Goal: Task Accomplishment & Management: Manage account settings

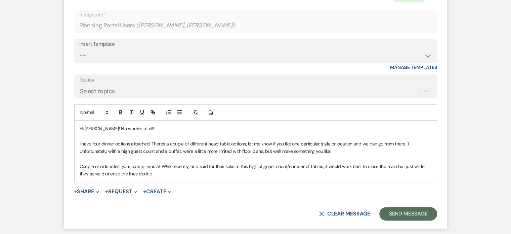
scroll to position [767, 0]
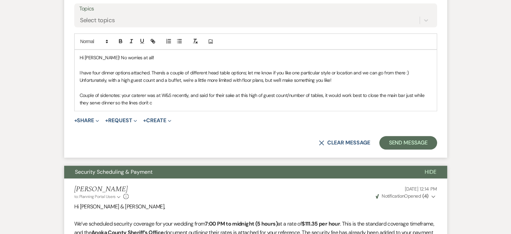
click at [143, 84] on p at bounding box center [256, 87] width 352 height 7
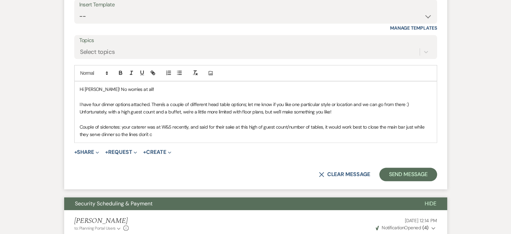
scroll to position [733, 0]
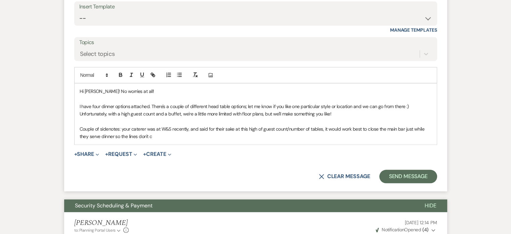
click at [161, 103] on p "I have four dinner options attached. There's a couple of different head table o…" at bounding box center [256, 110] width 352 height 15
click at [155, 118] on p at bounding box center [256, 121] width 352 height 7
drag, startPoint x: 284, startPoint y: 94, endPoint x: 323, endPoint y: 96, distance: 38.7
click at [285, 103] on p "I have four dinner options attached. There's a couple of different head table o…" at bounding box center [256, 110] width 352 height 15
click at [347, 103] on p "I have four dinner options attached. There's a couple of different head table o…" at bounding box center [256, 110] width 352 height 15
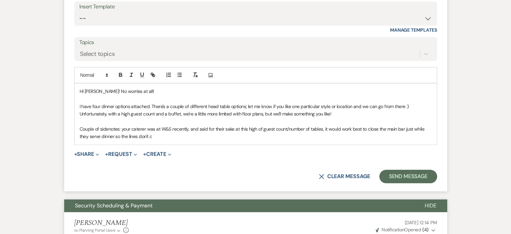
click at [282, 125] on p "Couple of sidenotes: your caterer was at W&S recently, and said for their sake …" at bounding box center [256, 132] width 352 height 15
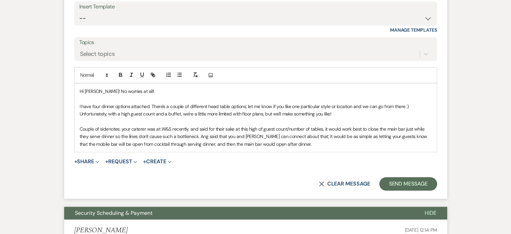
click at [246, 125] on p "Couple of sidenotes: your caterer was at W&S recently, and said for their sake …" at bounding box center [256, 136] width 352 height 23
click at [236, 125] on p "Couple of sidenotes: your caterer was at W&S recently, and said for their sake …" at bounding box center [256, 136] width 352 height 23
click at [261, 125] on p "Couple of sidenotes: your caterer was at W&S recently, and said for their sake …" at bounding box center [256, 136] width 352 height 23
click at [350, 129] on p "Couple of sidenotes: your caterer was at W&S recently, and said for their sake …" at bounding box center [256, 136] width 352 height 23
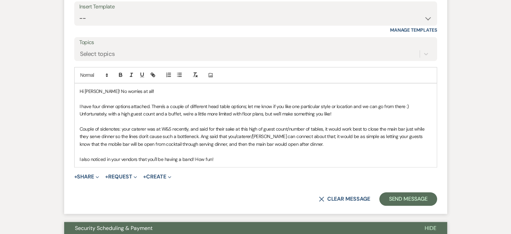
drag, startPoint x: 201, startPoint y: 136, endPoint x: 217, endPoint y: 139, distance: 15.4
click at [201, 148] on p at bounding box center [256, 151] width 352 height 7
click at [231, 155] on p "I also noticed in your vendors that you'll be having a band! How fun!" at bounding box center [256, 158] width 352 height 7
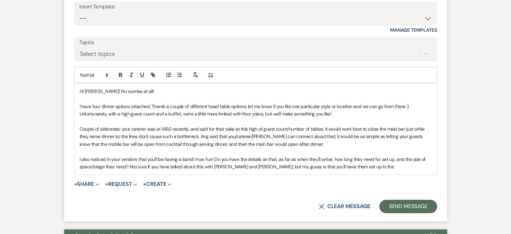
click at [246, 155] on p "I also noticed in your vendors that you'll be having a band! How fun! Do you ha…" at bounding box center [256, 162] width 352 height 15
click at [236, 157] on div "Hi [PERSON_NAME]! No worries at all! I have four dinner options attached. There…" at bounding box center [256, 128] width 362 height 91
click at [315, 155] on p "I also noticed in your vendors that you'll be having a band! How fun! Do you ha…" at bounding box center [256, 162] width 352 height 15
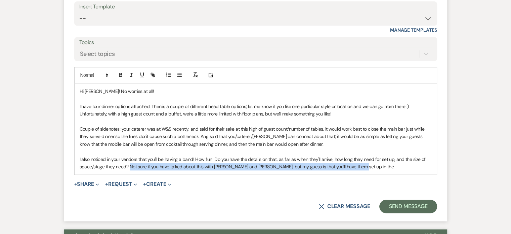
drag, startPoint x: 378, startPoint y: 149, endPoint x: 129, endPoint y: 154, distance: 249.2
click at [129, 154] on div "Hi [PERSON_NAME]! No worries at all! I have four dinner options attached. There…" at bounding box center [256, 128] width 362 height 91
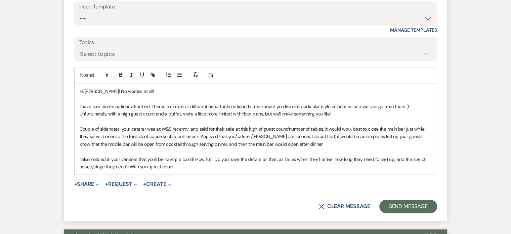
click at [177, 155] on p "I also noticed in your vendors that you'll be having a band! How fun! Do you ha…" at bounding box center [256, 162] width 352 height 15
drag, startPoint x: 177, startPoint y: 153, endPoint x: 144, endPoint y: 150, distance: 33.1
click at [144, 155] on p "I also noticed in your vendors that you'll be having a band! How fun! Do you ha…" at bounding box center [256, 162] width 352 height 15
click at [228, 155] on p "I also noticed in your vendors that you'll be having a band! How fun! Do you ha…" at bounding box center [256, 162] width 352 height 15
click at [196, 155] on p "I also noticed in your vendors that you'll be having a band! How fun! Do you ha…" at bounding box center [256, 162] width 352 height 15
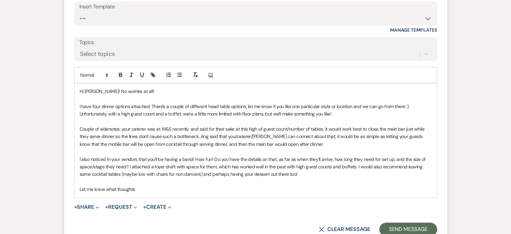
click at [159, 185] on p "Let me know what thoughts" at bounding box center [256, 188] width 352 height 7
click at [108, 126] on p "Couple of sidenotes: your caterer was at W&S recently, and said for their sake …" at bounding box center [256, 136] width 352 height 23
click at [117, 125] on p "Couple of sidenotes: your caterer was at W&S recently, and said for their sake …" at bounding box center [256, 136] width 352 height 23
click at [172, 125] on p "Couple of sidenotes: your caterer was at W&S recently, and said for their sake …" at bounding box center [256, 136] width 352 height 23
click at [94, 155] on p "I also noticed in your vendors that you'll be having a band! How fun! Do you ha…" at bounding box center [256, 166] width 352 height 23
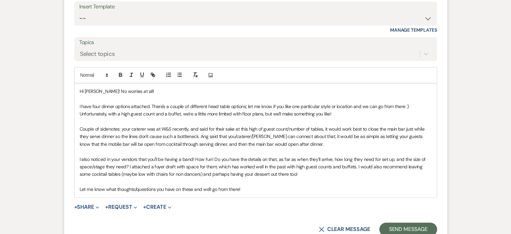
click at [267, 185] on p "Let me know what thoughts/questions you have on these and we'll go from there!" at bounding box center [256, 188] width 352 height 7
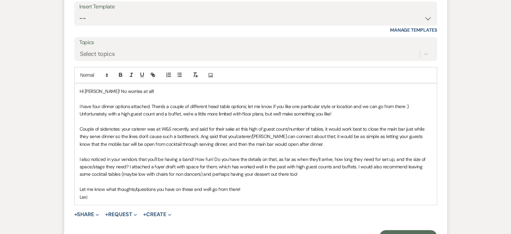
drag, startPoint x: 225, startPoint y: 97, endPoint x: 261, endPoint y: 98, distance: 36.7
click at [225, 103] on p "I have four dinner options attached. There's a couple of different head table o…" at bounding box center [256, 110] width 352 height 15
drag, startPoint x: 284, startPoint y: 98, endPoint x: 299, endPoint y: 98, distance: 14.5
click at [285, 103] on p "I have four dinner options attached. There's a couple of different head table o…" at bounding box center [256, 110] width 352 height 15
click at [353, 103] on p "I have four dinner options attached. There's a couple of different head table o…" at bounding box center [256, 110] width 352 height 15
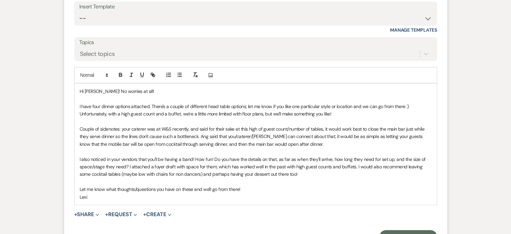
click at [340, 103] on p "I have four dinner options attached. There's a couple of different head table o…" at bounding box center [256, 110] width 352 height 15
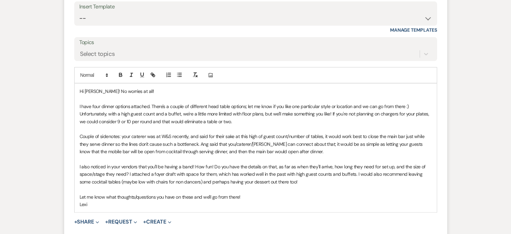
click at [379, 103] on p "I have four dinner options attached. There's a couple of different head table o…" at bounding box center [256, 114] width 352 height 23
click at [121, 200] on p "Lexi" at bounding box center [256, 203] width 352 height 7
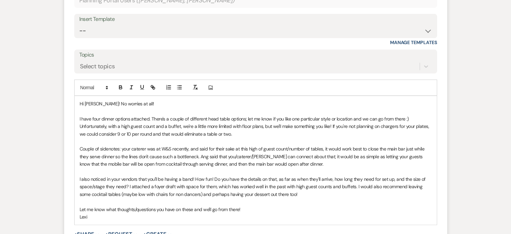
scroll to position [800, 0]
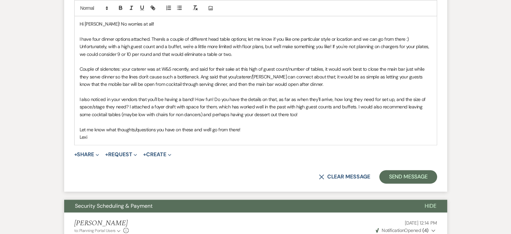
click at [190, 118] on p at bounding box center [256, 121] width 352 height 7
click at [176, 95] on p "I also noticed in your vendors that you'll be having a band! How fun! Do you ha…" at bounding box center [256, 106] width 352 height 23
click at [327, 65] on p "Couple of sidenotes: your caterer was at W&S recently, and said for their sake …" at bounding box center [256, 76] width 352 height 23
click at [241, 35] on p "I have four dinner options attached. There's a couple of different head table o…" at bounding box center [256, 46] width 352 height 23
click at [243, 36] on p "I have four dinner options attached. There's a couple of different head table o…" at bounding box center [256, 46] width 352 height 23
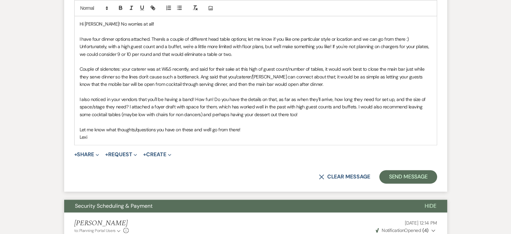
drag, startPoint x: 324, startPoint y: 56, endPoint x: 325, endPoint y: 62, distance: 5.1
click at [324, 65] on p "Couple of sidenotes: your caterer was at W&S recently, and said for their sake …" at bounding box center [256, 76] width 352 height 23
click at [325, 69] on p "Couple of sidenotes: your caterer was at W&S recently, and said for their sake …" at bounding box center [256, 76] width 352 height 23
click at [326, 97] on p "I also noticed in your vendors that you'll be having a band! How fun! Do you ha…" at bounding box center [256, 106] width 352 height 23
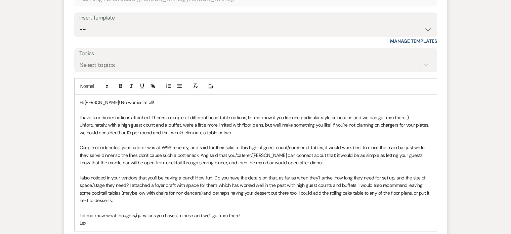
scroll to position [767, 0]
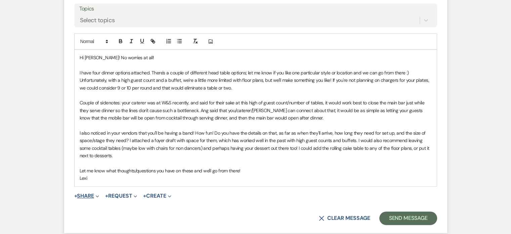
click at [94, 193] on button "+ Share Expand" at bounding box center [86, 195] width 25 height 5
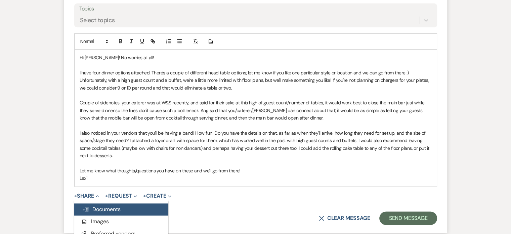
click at [107, 205] on span "Doc Upload Documents" at bounding box center [101, 208] width 38 height 7
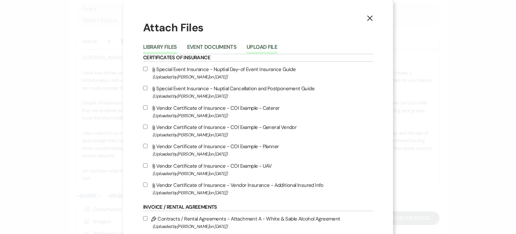
click at [262, 47] on button "Upload File" at bounding box center [262, 48] width 31 height 9
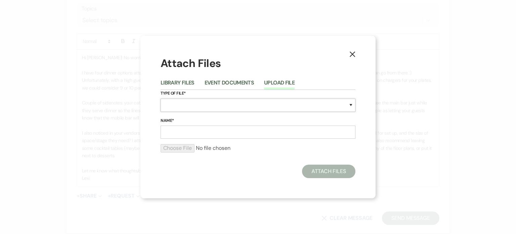
click at [179, 106] on select "Special Event Insurance Vendor Certificate of Insurance Contracts / Rental Agre…" at bounding box center [258, 105] width 195 height 13
select select "24"
click at [161, 99] on select "Special Event Insurance Vendor Certificate of Insurance Contracts / Rental Agre…" at bounding box center [258, 105] width 195 height 13
click at [192, 126] on input "Name*" at bounding box center [258, 131] width 195 height 13
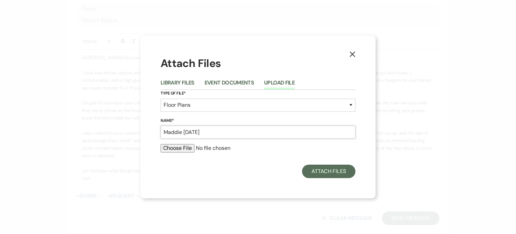
type input "Maddie [DATE]"
click at [180, 149] on input "file" at bounding box center [258, 148] width 195 height 8
type input "C:\fakepath\Maddie [DATE].pdf"
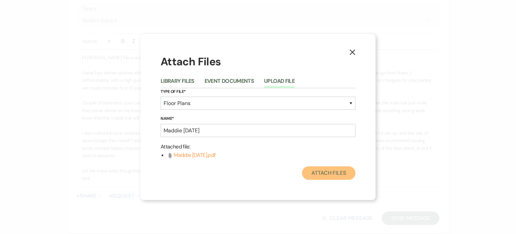
click at [336, 175] on button "Attach Files" at bounding box center [328, 172] width 53 height 13
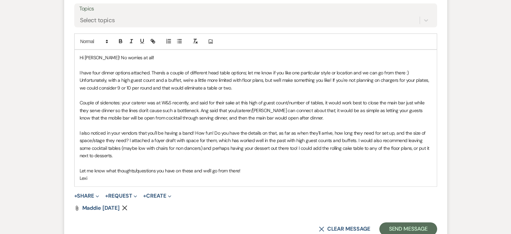
click at [153, 91] on p at bounding box center [256, 94] width 352 height 7
click at [242, 73] on p "I have four dinner options attached. There's a couple of different head table o…" at bounding box center [256, 80] width 352 height 23
click at [331, 103] on p "Couple of sidenotes: your caterer was at W&S recently, and said for their sake …" at bounding box center [256, 110] width 352 height 23
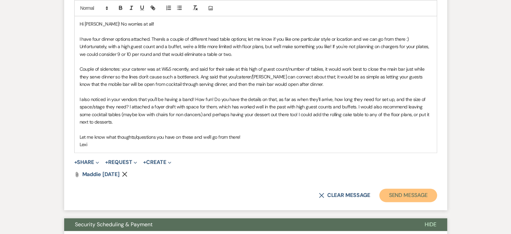
click at [400, 188] on button "Send Message" at bounding box center [408, 194] width 57 height 13
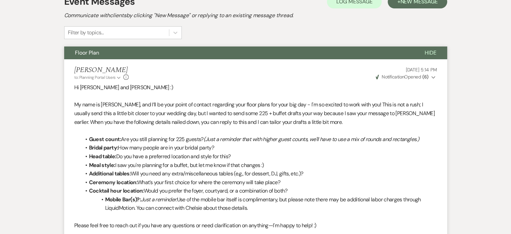
scroll to position [0, 0]
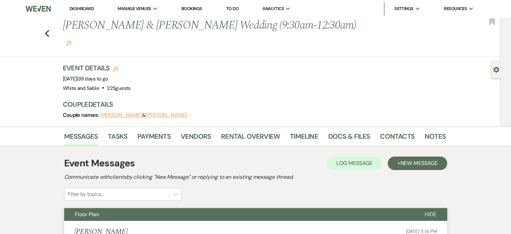
click at [83, 6] on link "Dashboard" at bounding box center [82, 9] width 24 height 6
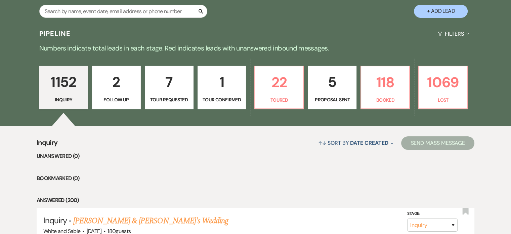
scroll to position [134, 0]
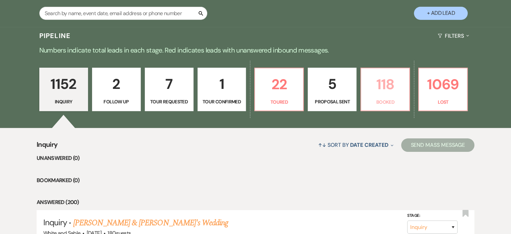
click at [385, 103] on p "Booked" at bounding box center [385, 101] width 40 height 7
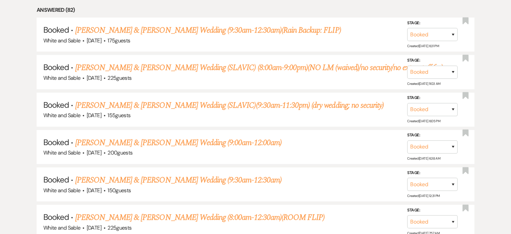
scroll to position [370, 0]
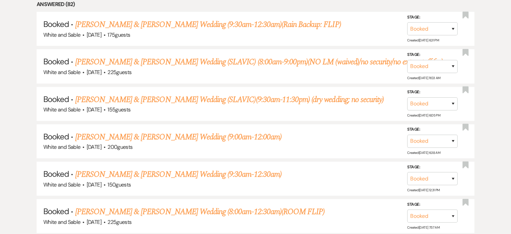
click at [172, 97] on link "[PERSON_NAME] & [PERSON_NAME] Wedding (SLAVIC)(9:30am-11:30pm) (dry wedding; no…" at bounding box center [229, 99] width 309 height 12
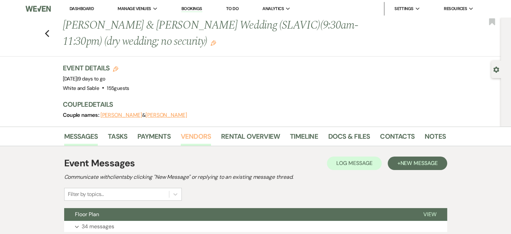
click at [193, 140] on link "Vendors" at bounding box center [196, 138] width 30 height 15
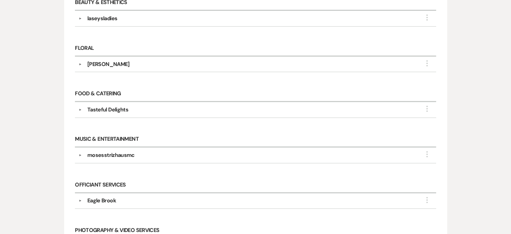
scroll to position [202, 0]
click at [128, 153] on div "mosesstrizhausmc" at bounding box center [110, 155] width 47 height 8
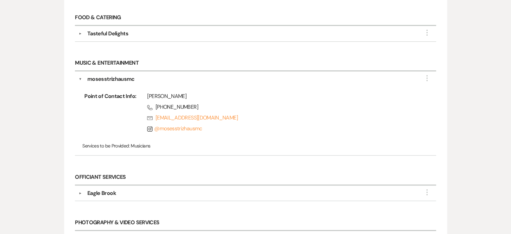
scroll to position [303, 0]
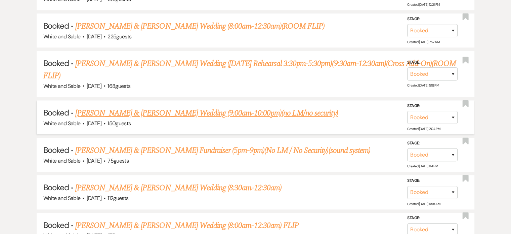
scroll to position [572, 0]
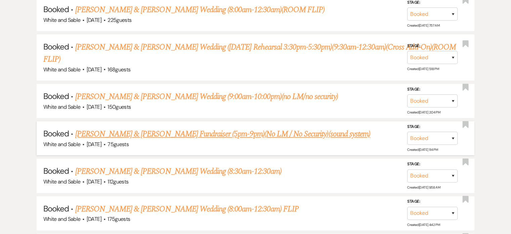
click at [213, 128] on link "[PERSON_NAME] & [PERSON_NAME] Fundraiser (5pm-9pm)(No LM / No Security)(sound s…" at bounding box center [222, 134] width 295 height 12
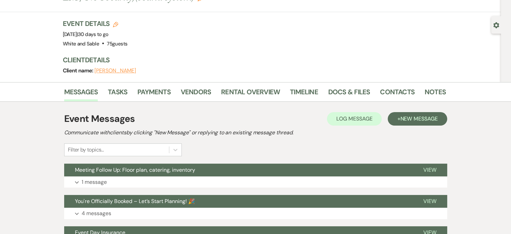
scroll to position [34, 0]
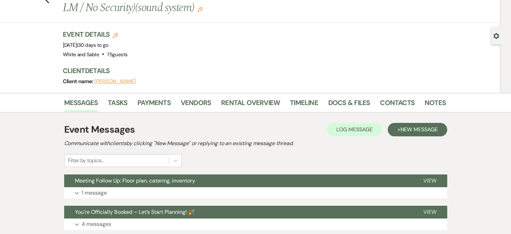
click at [51, 6] on div "Previous [PERSON_NAME] & [PERSON_NAME] Fundraiser (5pm-9pm)(No LM / No Security…" at bounding box center [249, 3] width 505 height 39
click at [49, 2] on use "button" at bounding box center [47, -1] width 4 height 7
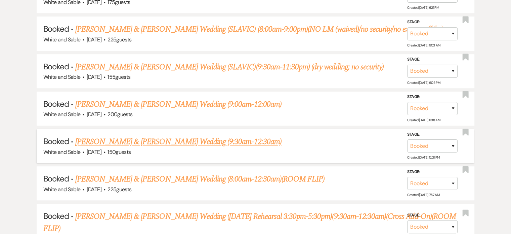
scroll to position [401, 0]
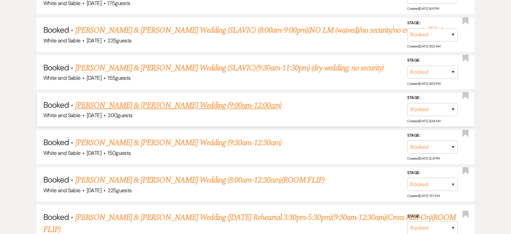
click at [181, 100] on link "[PERSON_NAME] & [PERSON_NAME] Wedding (9:00am-12:00am)" at bounding box center [178, 105] width 206 height 12
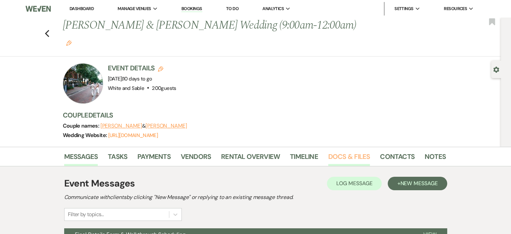
click at [344, 151] on link "Docs & Files" at bounding box center [349, 158] width 42 height 15
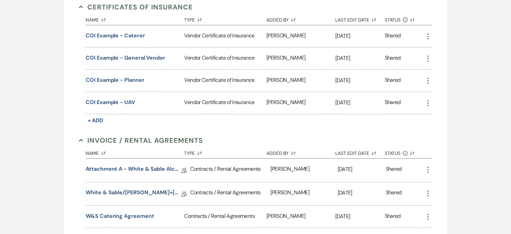
scroll to position [240, 0]
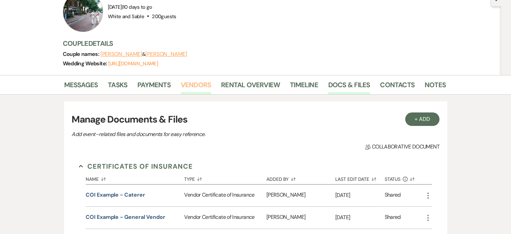
click at [193, 79] on link "Vendors" at bounding box center [196, 86] width 30 height 15
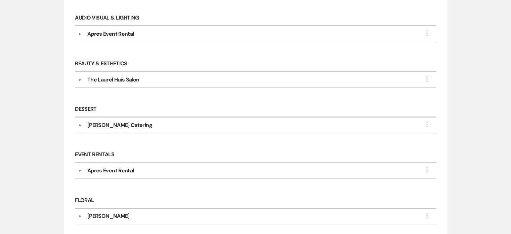
scroll to position [4, 0]
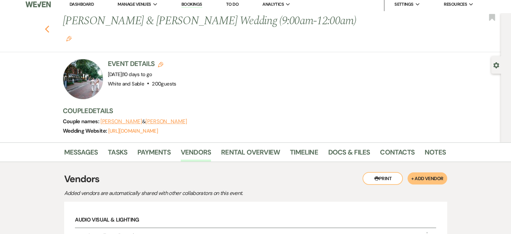
click at [48, 25] on icon "Previous" at bounding box center [47, 29] width 5 height 8
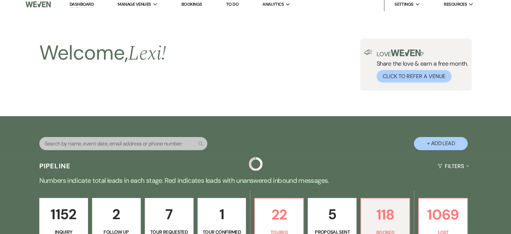
scroll to position [401, 0]
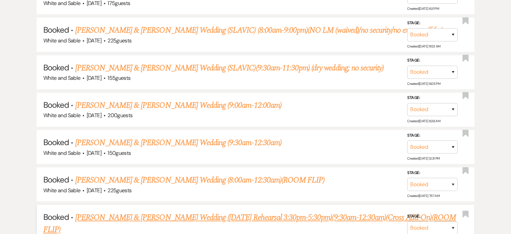
click at [169, 206] on li "Booked · [PERSON_NAME] & [PERSON_NAME] Wedding ([DATE] Rehearsal 3:30pm-5:30pm)…" at bounding box center [256, 227] width 438 height 46
click at [169, 213] on link "[PERSON_NAME] & [PERSON_NAME] Wedding ([DATE] Rehearsal 3:30pm-5:30pm)(9:30am-1…" at bounding box center [249, 223] width 413 height 24
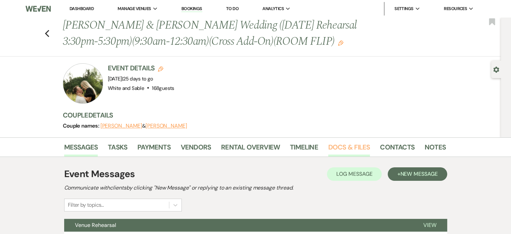
click at [330, 147] on link "Docs & Files" at bounding box center [349, 149] width 42 height 15
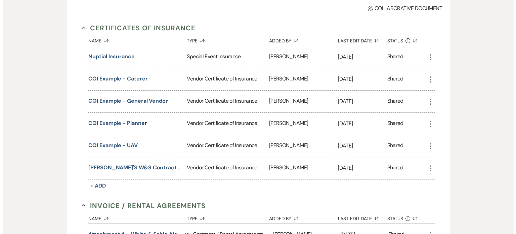
scroll to position [202, 0]
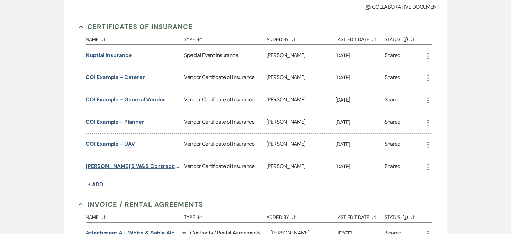
click at [106, 167] on button "[PERSON_NAME]'s W&S Contract and Insurance" at bounding box center [134, 166] width 96 height 8
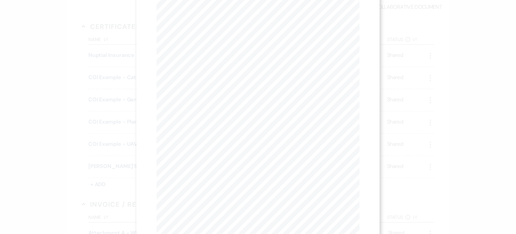
scroll to position [0, 0]
click at [27, 140] on div "X Previous Previous Next Next Page 1 of 4 - Zoom + Download" at bounding box center [258, 117] width 516 height 234
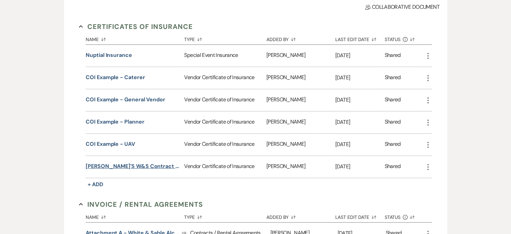
click at [171, 162] on button "[PERSON_NAME]'s W&S Contract and Insurance" at bounding box center [134, 166] width 96 height 8
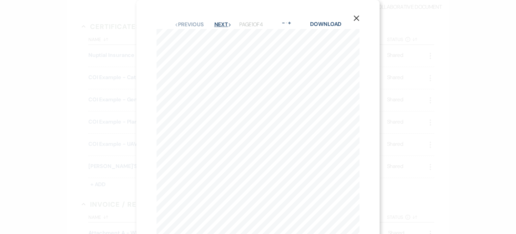
click at [224, 25] on button "Next Next" at bounding box center [223, 24] width 17 height 5
click at [224, 25] on button "Next Next" at bounding box center [222, 24] width 17 height 5
click at [65, 133] on div "X Previous Previous Next Next Page 4 of 4 - Zoom + Download" at bounding box center [258, 117] width 516 height 234
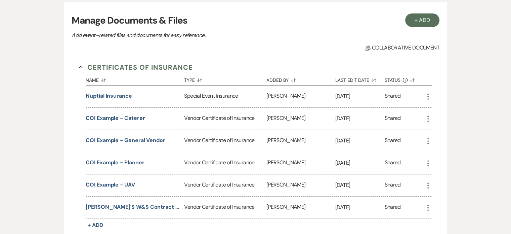
scroll to position [101, 0]
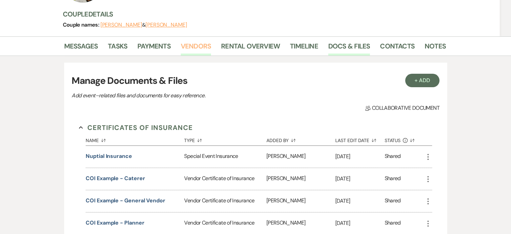
click at [202, 47] on link "Vendors" at bounding box center [196, 48] width 30 height 15
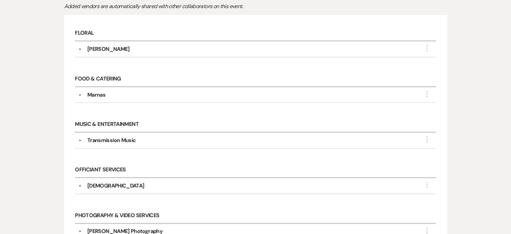
scroll to position [269, 0]
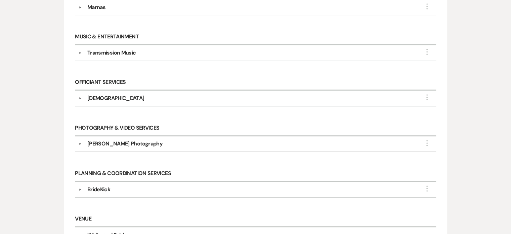
click at [115, 49] on div "Transmission Music" at bounding box center [111, 53] width 48 height 8
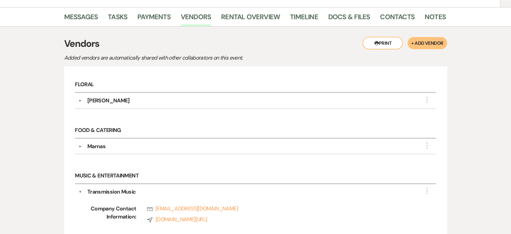
scroll to position [101, 0]
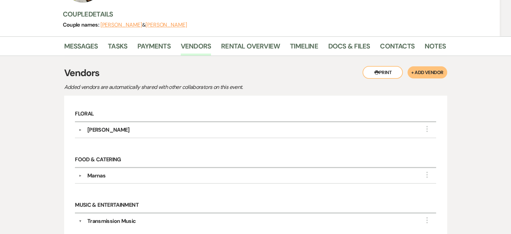
click at [95, 131] on div "[PERSON_NAME]" at bounding box center [108, 130] width 42 height 8
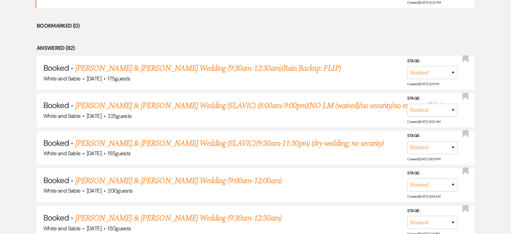
scroll to position [401, 0]
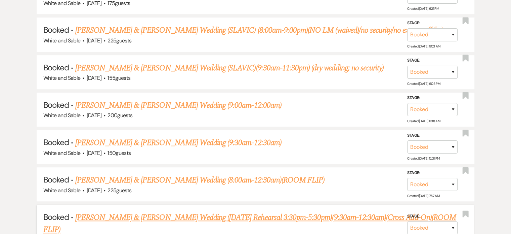
click at [130, 211] on link "[PERSON_NAME] & [PERSON_NAME] Wedding ([DATE] Rehearsal 3:30pm-5:30pm)(9:30am-1…" at bounding box center [249, 223] width 413 height 24
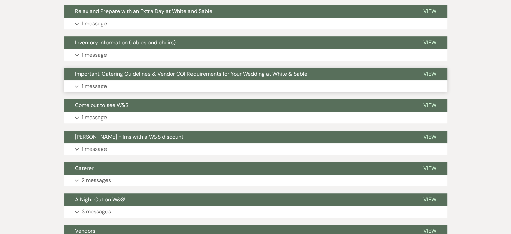
click at [103, 83] on p "1 message" at bounding box center [94, 86] width 25 height 9
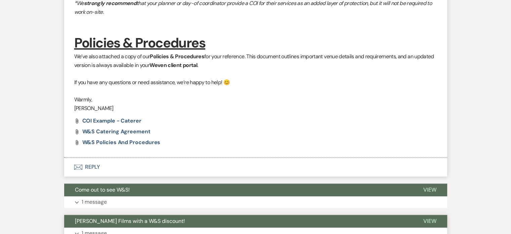
scroll to position [925, 0]
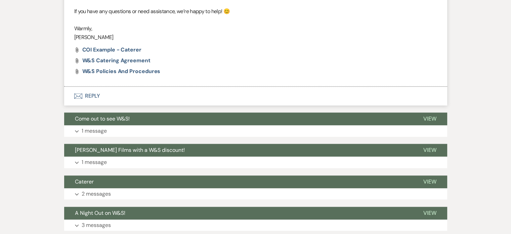
click at [96, 99] on button "Envelope Reply" at bounding box center [255, 95] width 383 height 19
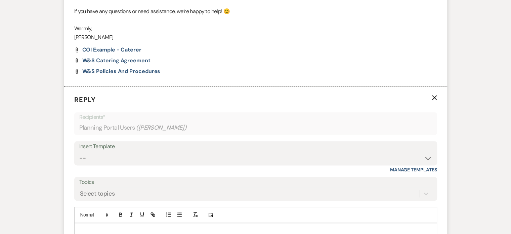
scroll to position [993, 0]
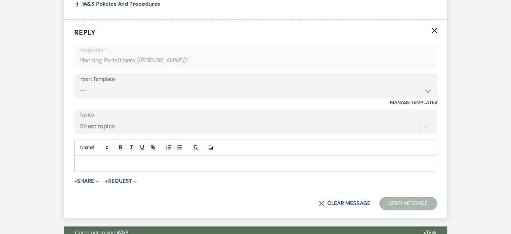
click at [118, 167] on div at bounding box center [256, 163] width 362 height 15
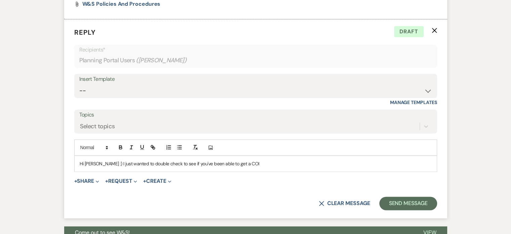
click at [272, 167] on div "Hi [PERSON_NAME] :) I just wanted to double check to see if you've been able to…" at bounding box center [256, 163] width 362 height 15
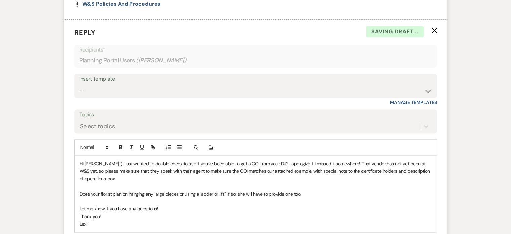
click at [314, 180] on p "Hi [PERSON_NAME] :) I just wanted to double check to see if you've been able to…" at bounding box center [256, 171] width 352 height 23
click at [175, 172] on p "Hi [PERSON_NAME] :) I just wanted to double check to see if you've been able to…" at bounding box center [256, 171] width 352 height 23
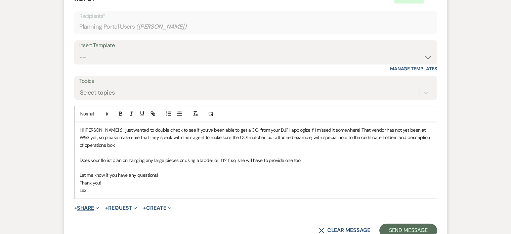
click at [83, 207] on button "+ Share Expand" at bounding box center [86, 207] width 25 height 5
click at [80, 205] on button "+ Share Expand" at bounding box center [86, 207] width 25 height 5
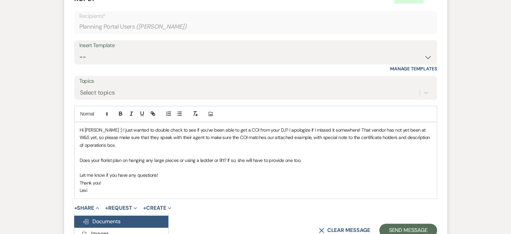
click at [95, 218] on span "Doc Upload Documents" at bounding box center [101, 221] width 38 height 7
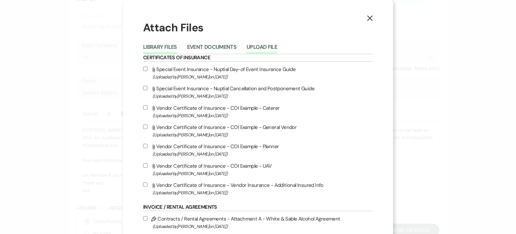
click at [270, 48] on button "Upload File" at bounding box center [262, 48] width 31 height 9
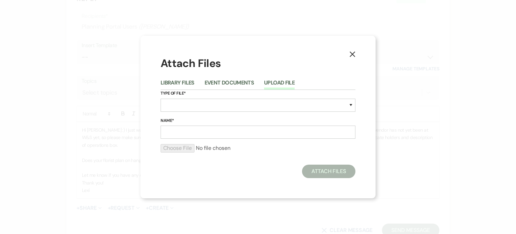
click at [168, 96] on label "Type of File*" at bounding box center [258, 93] width 195 height 7
click at [169, 105] on select "Special Event Insurance Vendor Certificate of Insurance Contracts / Rental Agre…" at bounding box center [258, 105] width 195 height 13
select select "18"
click at [161, 99] on select "Special Event Insurance Vendor Certificate of Insurance Contracts / Rental Agre…" at bounding box center [258, 105] width 195 height 13
click at [188, 130] on input "Name*" at bounding box center [258, 131] width 195 height 13
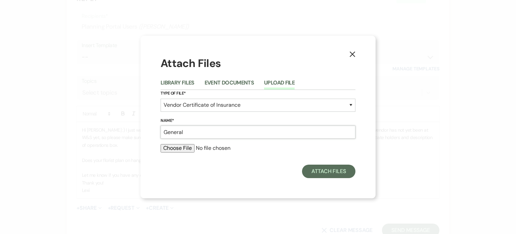
type input "General Vendor COI Example"
click at [163, 145] on input "file" at bounding box center [258, 148] width 195 height 8
type input "C:\fakepath\COI Template - General Vendors.pdf"
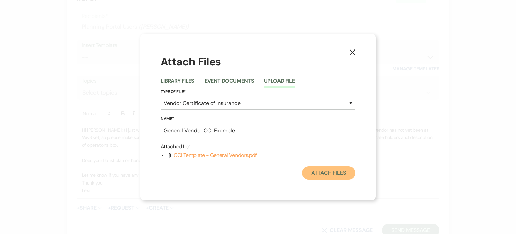
click at [336, 169] on button "Attach Files" at bounding box center [328, 172] width 53 height 13
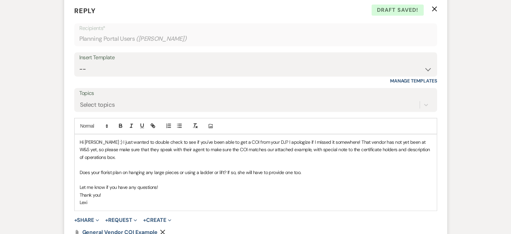
scroll to position [1076, 0]
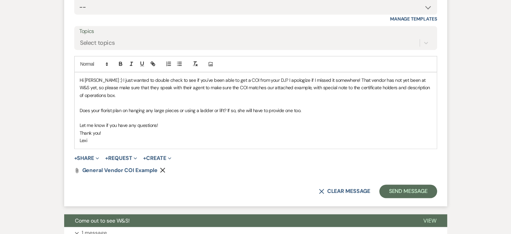
click at [298, 93] on p "Hi [PERSON_NAME] :) I just wanted to double check to see if you've been able to…" at bounding box center [256, 87] width 352 height 23
click at [147, 98] on p "Hi [PERSON_NAME] :) I just wanted to double check to see if you've been able to…" at bounding box center [256, 87] width 352 height 23
click at [342, 79] on p "Hi [PERSON_NAME] :) I just wanted to double check to see if you've been able to…" at bounding box center [256, 87] width 352 height 23
click at [140, 92] on p "Hi [PERSON_NAME] :) I just wanted to double check to see if you've been able to…" at bounding box center [256, 87] width 352 height 23
click at [216, 126] on p "Let me know if you have any questions!" at bounding box center [256, 124] width 352 height 7
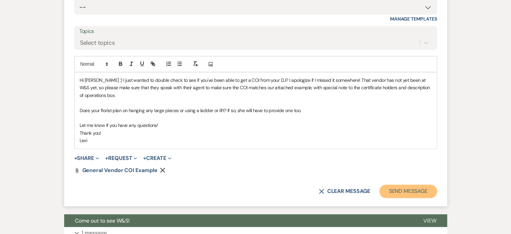
click at [403, 184] on button "Send Message" at bounding box center [408, 190] width 57 height 13
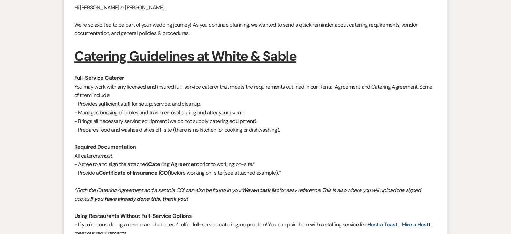
scroll to position [301, 0]
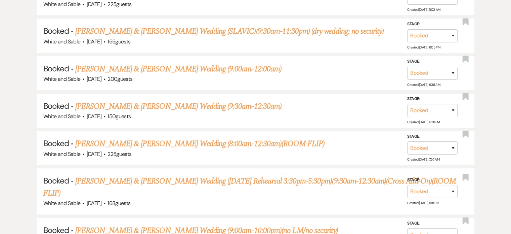
scroll to position [465, 0]
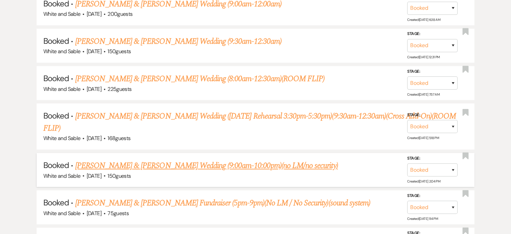
click at [105, 159] on link "[PERSON_NAME] & [PERSON_NAME] Wedding (9:00am-10:00pm)(no LM/no security)" at bounding box center [206, 165] width 263 height 12
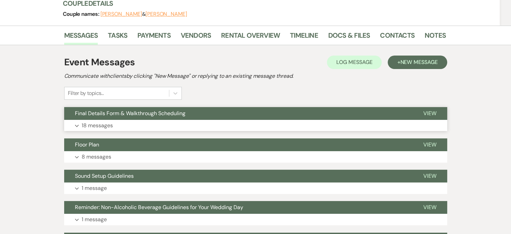
click at [105, 124] on p "18 messages" at bounding box center [97, 125] width 31 height 9
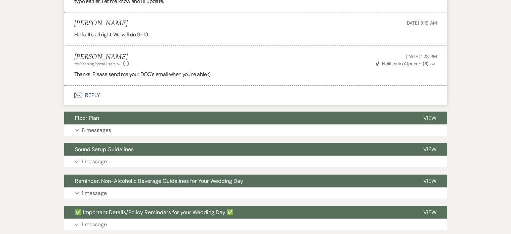
scroll to position [1479, 0]
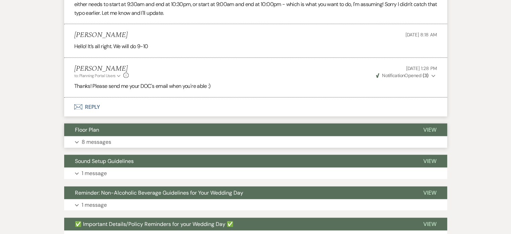
click at [103, 140] on p "8 messages" at bounding box center [97, 142] width 30 height 9
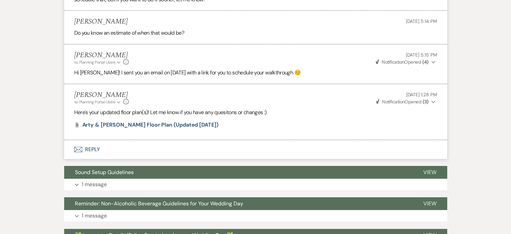
scroll to position [2119, 0]
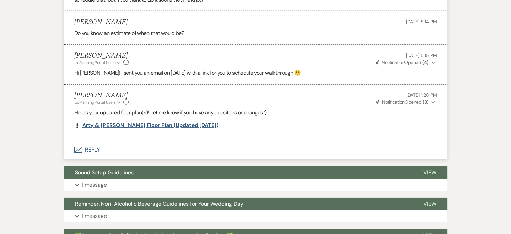
click at [121, 125] on span "Arty & [PERSON_NAME] Floor Plan (updated [DATE])" at bounding box center [150, 124] width 136 height 7
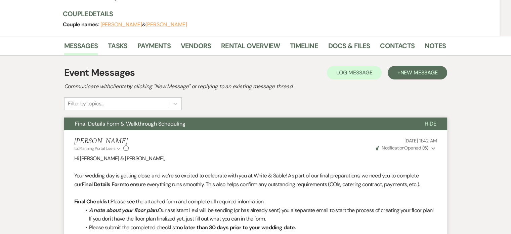
scroll to position [0, 0]
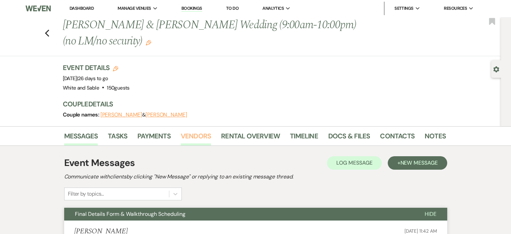
click at [199, 138] on link "Vendors" at bounding box center [196, 137] width 30 height 15
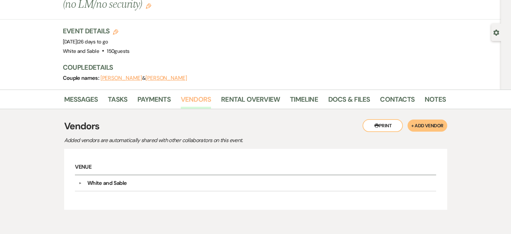
scroll to position [72, 0]
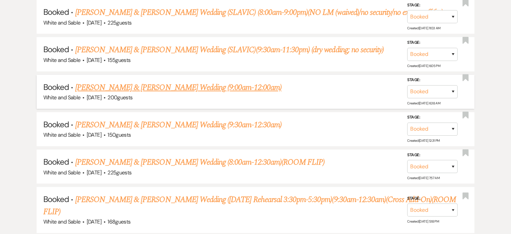
scroll to position [364, 0]
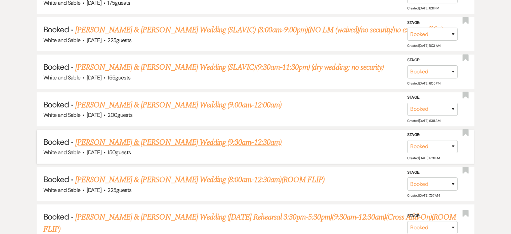
click at [134, 137] on link "[PERSON_NAME] & [PERSON_NAME] Wedding (9:30am-12:30am)" at bounding box center [178, 142] width 206 height 12
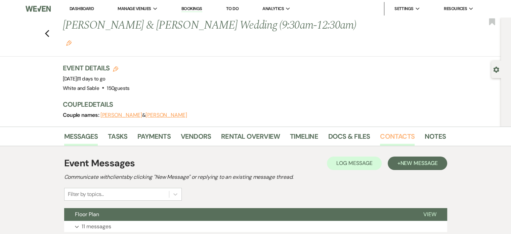
click at [380, 131] on link "Contacts" at bounding box center [397, 138] width 35 height 15
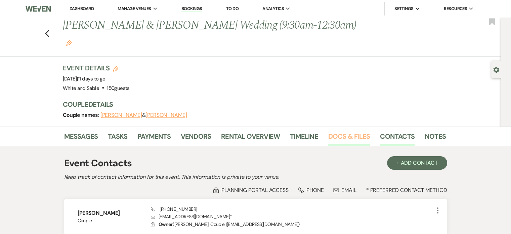
click at [339, 131] on link "Docs & Files" at bounding box center [349, 138] width 42 height 15
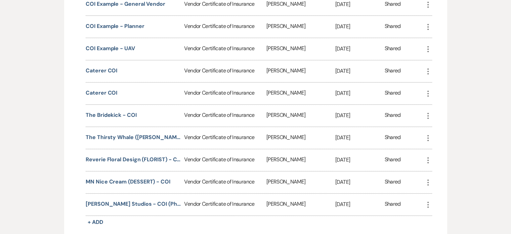
scroll to position [253, 0]
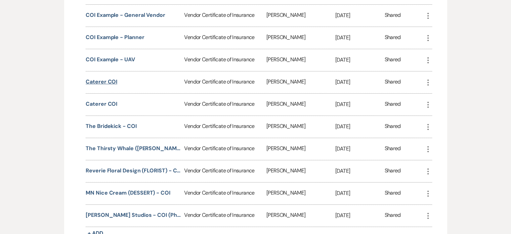
click at [99, 78] on button "Caterer COI" at bounding box center [102, 82] width 32 height 8
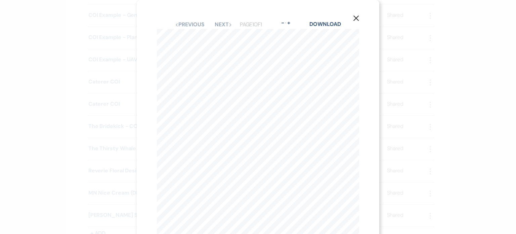
click at [28, 76] on div "X Previous Previous Next Next Page 1 of 1 - Zoom + Download SHOULD ANY OF THE A…" at bounding box center [258, 117] width 516 height 234
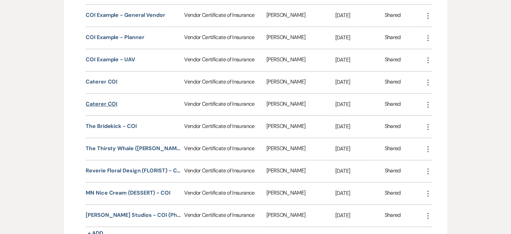
click at [93, 100] on button "Caterer COI" at bounding box center [102, 104] width 32 height 8
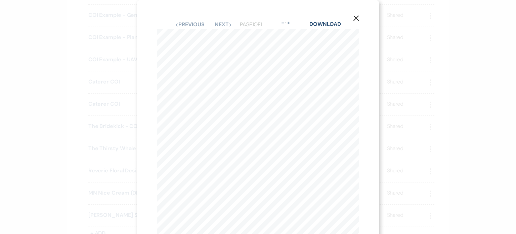
click at [32, 90] on div "X Previous Previous Next Next Page 1 of 1 - Zoom + Download SHOULD ANY OF THE A…" at bounding box center [258, 117] width 516 height 234
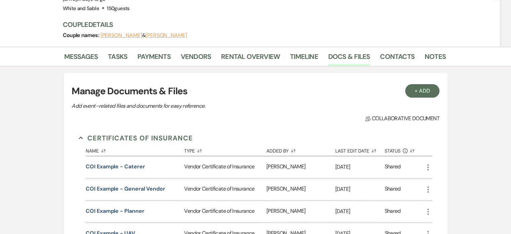
scroll to position [0, 0]
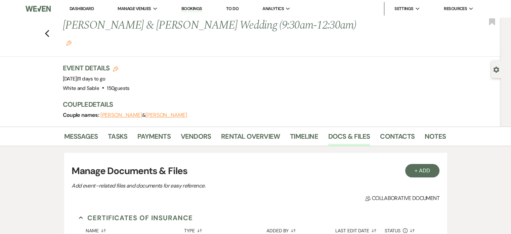
click at [88, 5] on li "Dashboard" at bounding box center [81, 8] width 31 height 13
click at [86, 9] on link "Dashboard" at bounding box center [82, 9] width 24 height 6
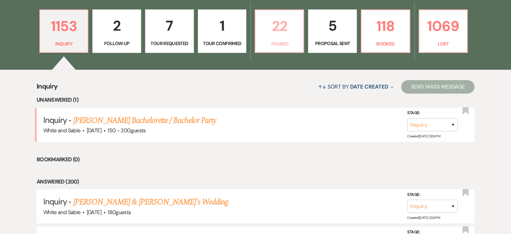
scroll to position [202, 0]
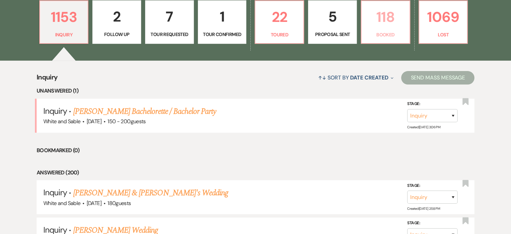
click at [387, 30] on link "118 Booked" at bounding box center [385, 22] width 49 height 44
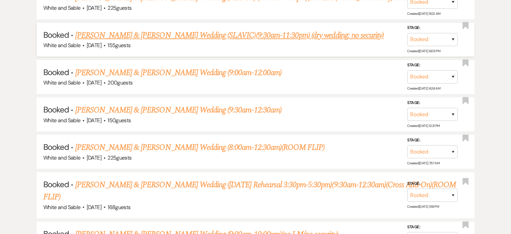
scroll to position [437, 0]
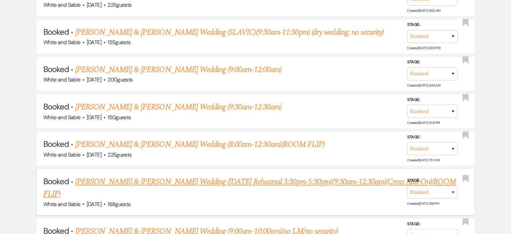
click at [123, 181] on link "[PERSON_NAME] & [PERSON_NAME] Wedding ([DATE] Rehearsal 3:30pm-5:30pm)(9:30am-1…" at bounding box center [249, 188] width 413 height 24
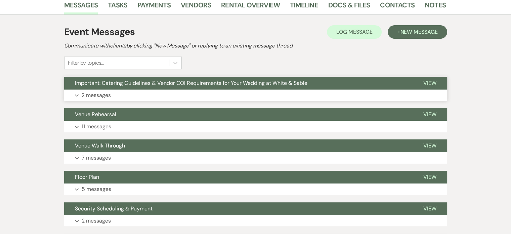
scroll to position [134, 0]
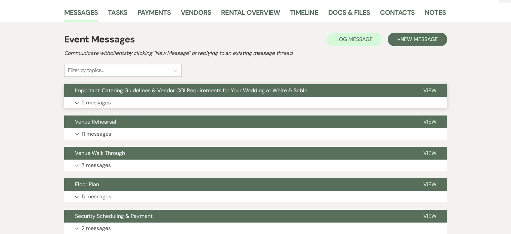
click at [102, 101] on p "2 messages" at bounding box center [96, 102] width 29 height 9
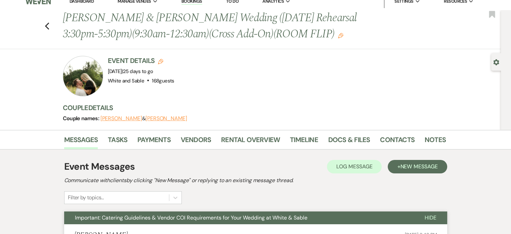
scroll to position [0, 0]
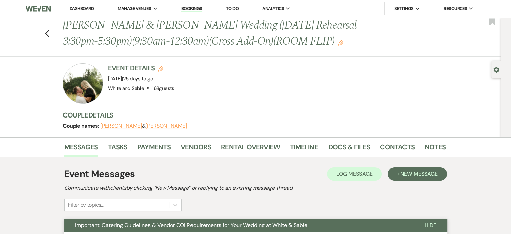
click at [345, 139] on div "Messages Tasks Payments Vendors Rental Overview Timeline Docs & Files Contacts …" at bounding box center [255, 147] width 511 height 20
click at [345, 142] on link "Docs & Files" at bounding box center [349, 149] width 42 height 15
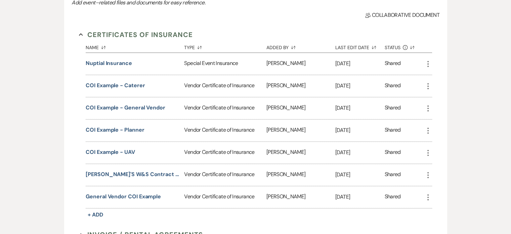
scroll to position [101, 0]
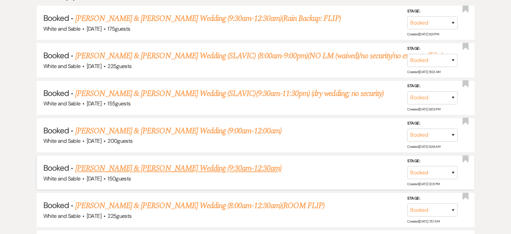
scroll to position [403, 0]
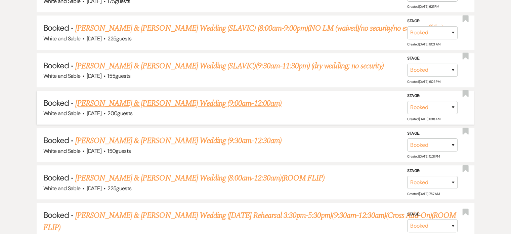
click at [162, 104] on link "[PERSON_NAME] & [PERSON_NAME] Wedding (9:00am-12:00am)" at bounding box center [178, 103] width 206 height 12
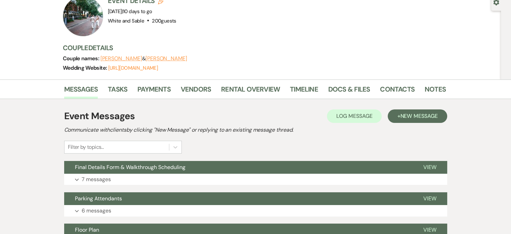
scroll to position [67, 0]
click at [336, 84] on link "Docs & Files" at bounding box center [349, 91] width 42 height 15
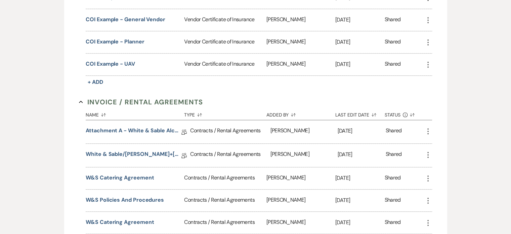
scroll to position [101, 0]
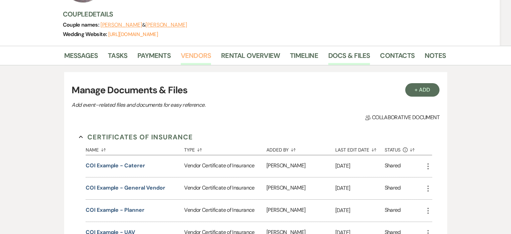
click at [194, 50] on link "Vendors" at bounding box center [196, 57] width 30 height 15
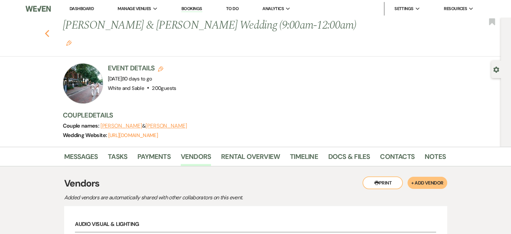
click at [48, 30] on icon "Previous" at bounding box center [47, 34] width 5 height 8
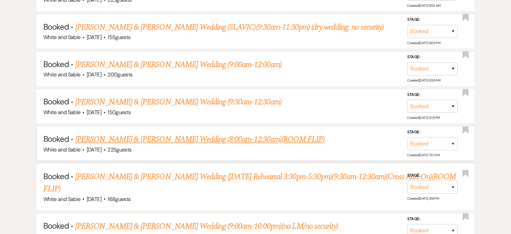
scroll to position [471, 0]
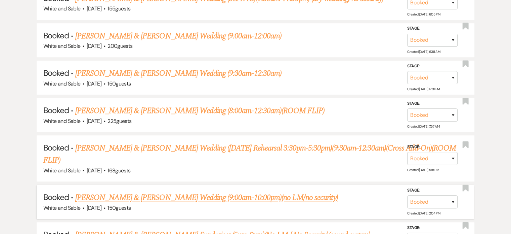
click at [106, 191] on link "[PERSON_NAME] & [PERSON_NAME] Wedding (9:00am-10:00pm)(no LM/no security)" at bounding box center [206, 197] width 263 height 12
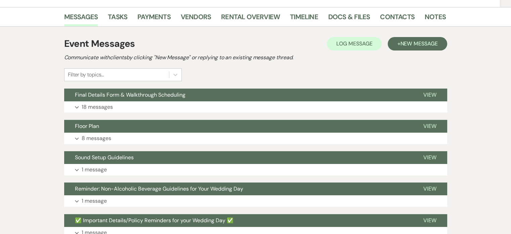
scroll to position [67, 0]
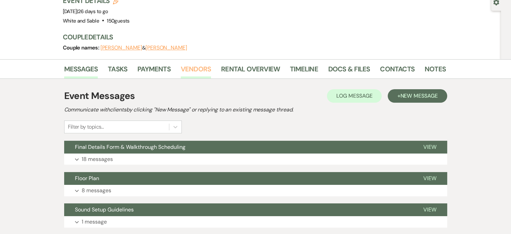
click at [206, 75] on link "Vendors" at bounding box center [196, 71] width 30 height 15
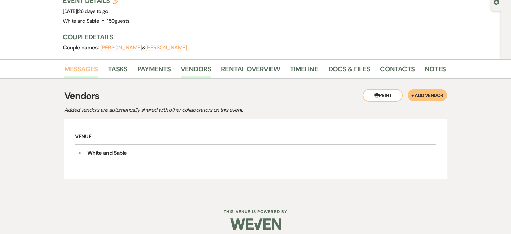
click at [71, 70] on link "Messages" at bounding box center [81, 71] width 34 height 15
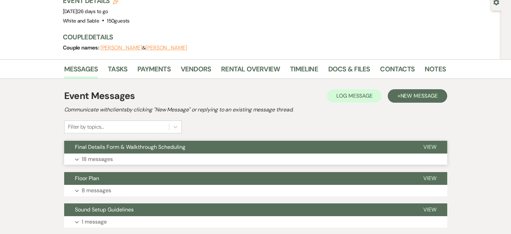
click at [96, 148] on span "Final Details Form & Walkthrough Scheduling" at bounding box center [130, 146] width 111 height 7
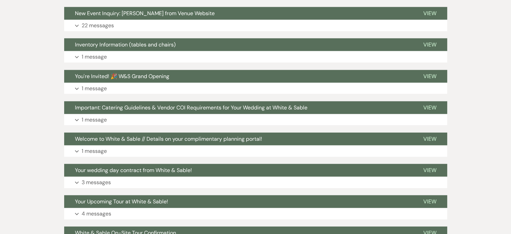
scroll to position [1853, 0]
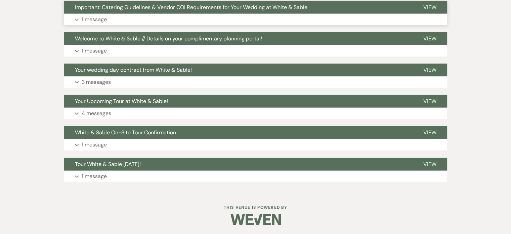
click at [98, 15] on p "1 message" at bounding box center [94, 19] width 25 height 9
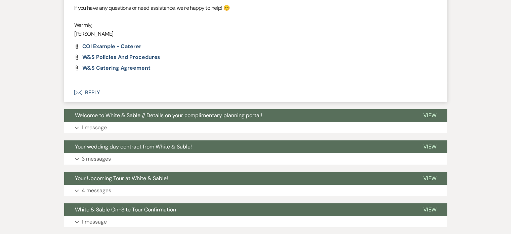
scroll to position [2173, 0]
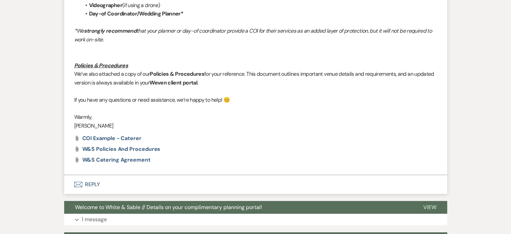
click at [102, 185] on button "Envelope Reply" at bounding box center [255, 184] width 383 height 19
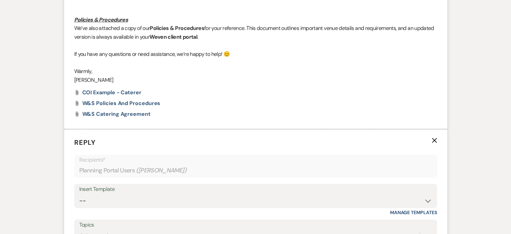
scroll to position [2274, 0]
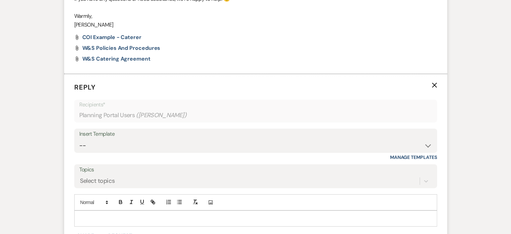
click at [103, 222] on div at bounding box center [256, 217] width 362 height 15
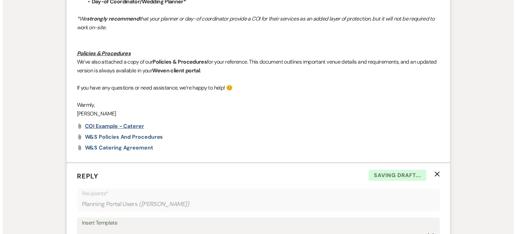
scroll to position [2387, 0]
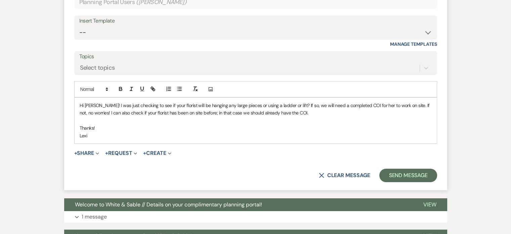
click at [238, 117] on p at bounding box center [256, 120] width 352 height 7
click at [316, 107] on p "Hi [PERSON_NAME]! I was just checking to see if your florist will be hanging an…" at bounding box center [256, 109] width 352 height 15
click at [357, 107] on p "Hi [PERSON_NAME]! I was just checking to see if your florist will be hanging an…" at bounding box center [256, 109] width 352 height 15
click at [363, 106] on p "Hi [PERSON_NAME]! I was just checking to see if your florist will be hanging an…" at bounding box center [256, 109] width 352 height 15
click at [214, 132] on p "Lexi" at bounding box center [256, 135] width 352 height 7
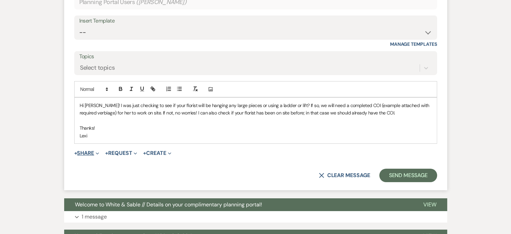
click at [88, 153] on button "+ Share Expand" at bounding box center [86, 152] width 25 height 5
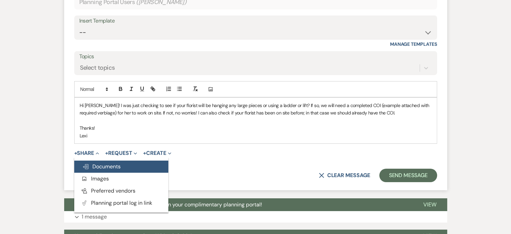
click at [90, 163] on span "Doc Upload Documents" at bounding box center [101, 166] width 38 height 7
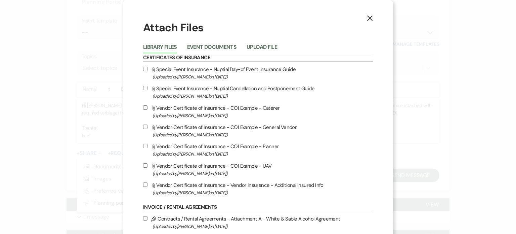
click at [144, 124] on label "Attach File Vendor Certificate of Insurance - COI Example - General Vendor (Upl…" at bounding box center [258, 131] width 230 height 16
click at [144, 124] on input "Attach File Vendor Certificate of Insurance - COI Example - General Vendor (Upl…" at bounding box center [145, 126] width 4 height 4
checkbox input "true"
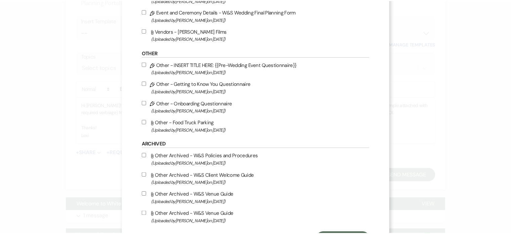
scroll to position [807, 0]
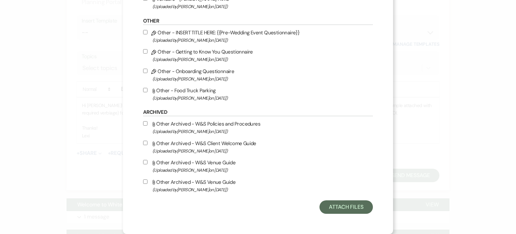
click at [348, 211] on button "Attach Files" at bounding box center [346, 206] width 53 height 13
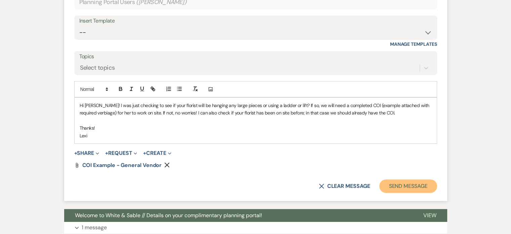
click at [400, 187] on button "Send Message" at bounding box center [408, 185] width 57 height 13
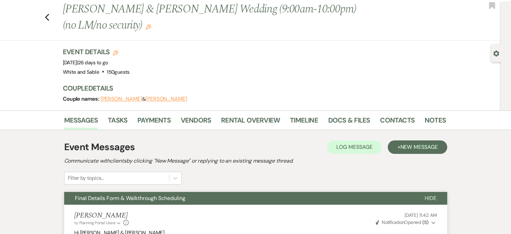
scroll to position [0, 0]
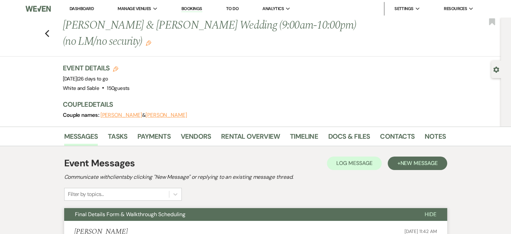
click at [78, 6] on link "Dashboard" at bounding box center [82, 9] width 24 height 6
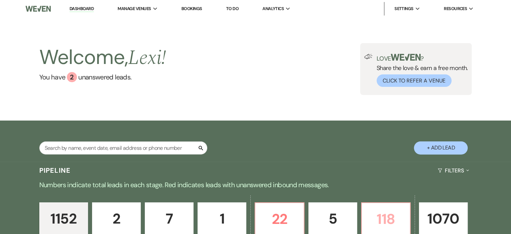
click at [386, 228] on p "118" at bounding box center [386, 218] width 40 height 23
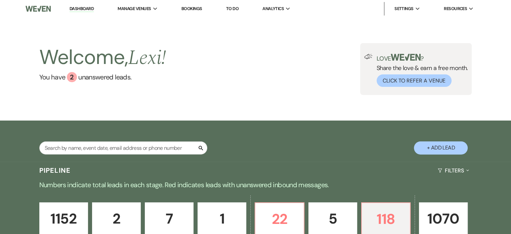
scroll to position [605, 0]
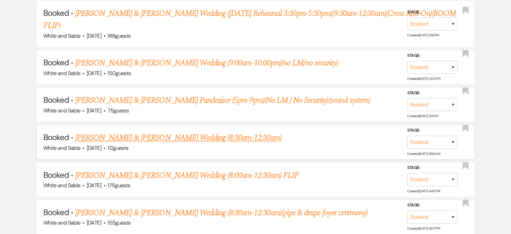
click at [151, 131] on link "[PERSON_NAME] & [PERSON_NAME] Wedding (8:30am-12:30am)" at bounding box center [178, 137] width 206 height 12
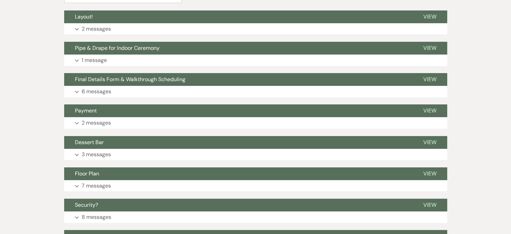
scroll to position [202, 0]
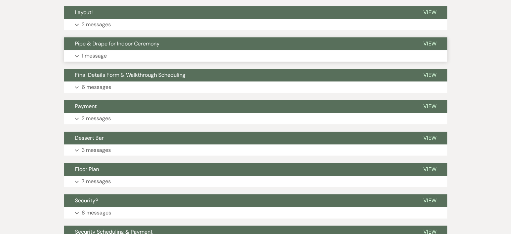
click at [99, 51] on p "1 message" at bounding box center [94, 55] width 25 height 9
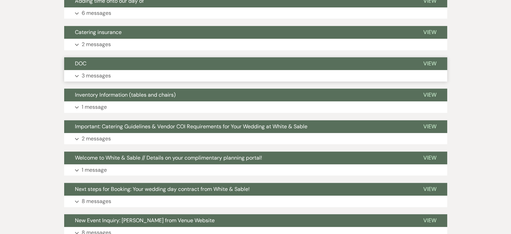
scroll to position [639, 0]
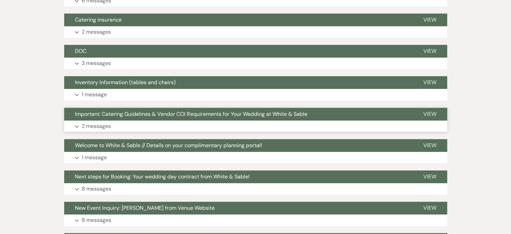
click at [100, 122] on p "2 messages" at bounding box center [96, 126] width 29 height 9
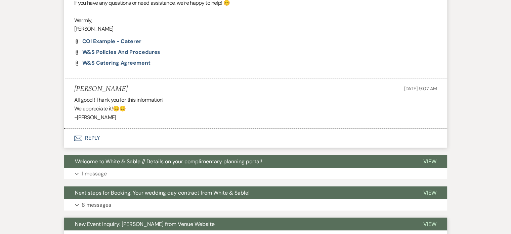
scroll to position [1045, 0]
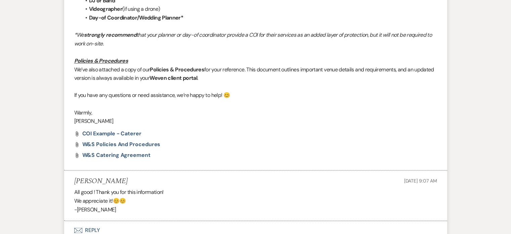
click at [88, 221] on button "Envelope Reply" at bounding box center [255, 230] width 383 height 19
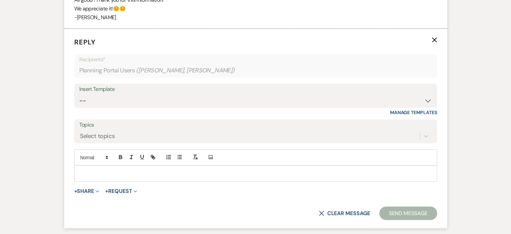
scroll to position [1249, 0]
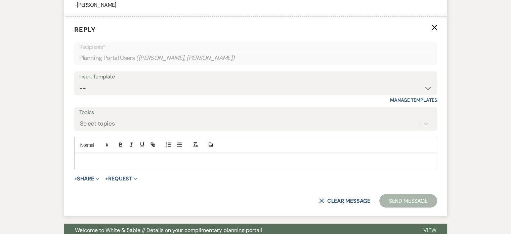
click at [293, 157] on p at bounding box center [256, 160] width 352 height 7
click at [339, 198] on button "X Clear message" at bounding box center [344, 200] width 51 height 5
click at [324, 198] on button "X Clear message" at bounding box center [344, 200] width 51 height 5
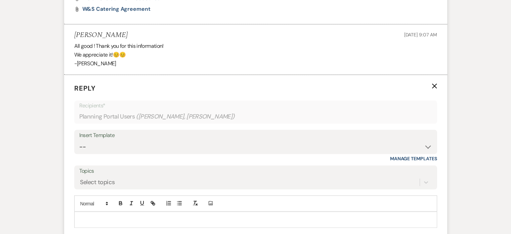
scroll to position [1081, 0]
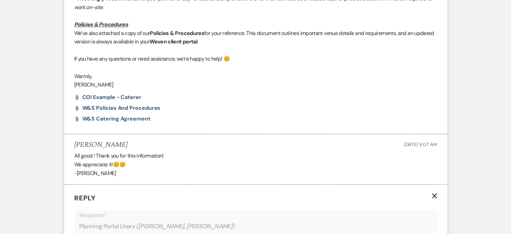
click at [435, 193] on use "button" at bounding box center [434, 195] width 5 height 5
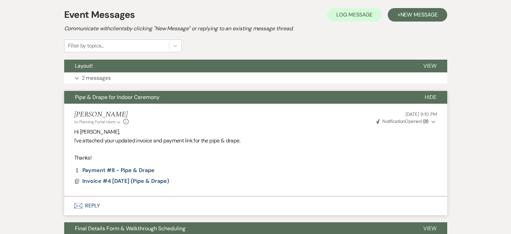
scroll to position [0, 0]
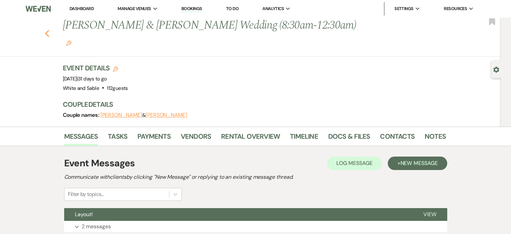
click at [48, 30] on icon "Previous" at bounding box center [47, 34] width 5 height 8
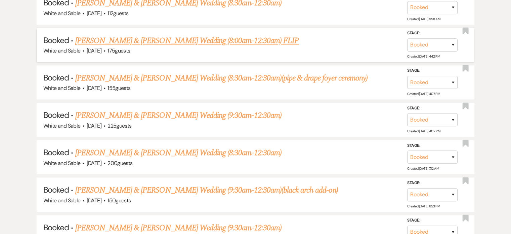
scroll to position [706, 0]
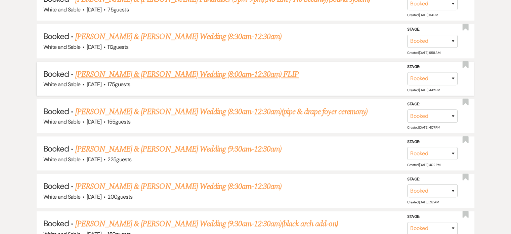
click at [115, 68] on link "[PERSON_NAME] & [PERSON_NAME] Wedding (8:00am-12:30am) FLIP" at bounding box center [187, 74] width 224 height 12
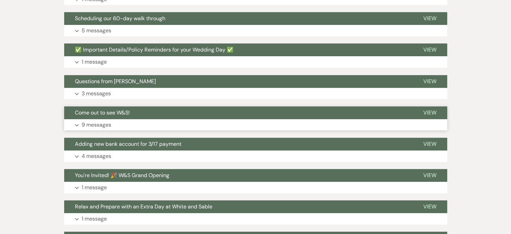
scroll to position [67, 0]
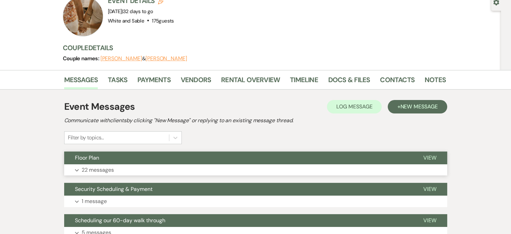
click at [88, 164] on button "Expand 22 messages" at bounding box center [255, 169] width 383 height 11
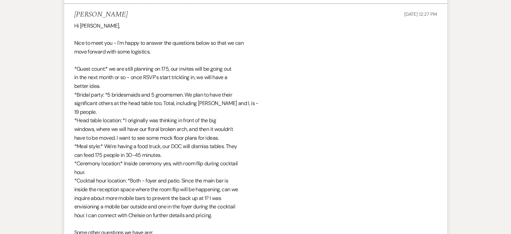
scroll to position [405, 0]
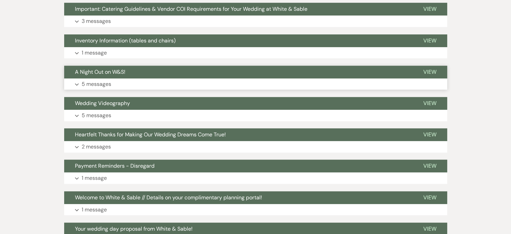
scroll to position [3159, 0]
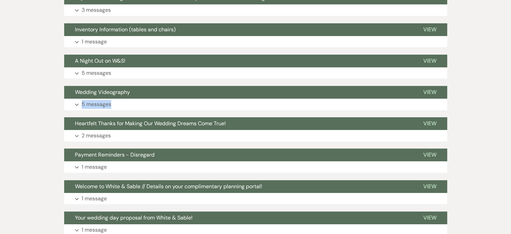
drag, startPoint x: 510, startPoint y: 107, endPoint x: 516, endPoint y: 149, distance: 42.2
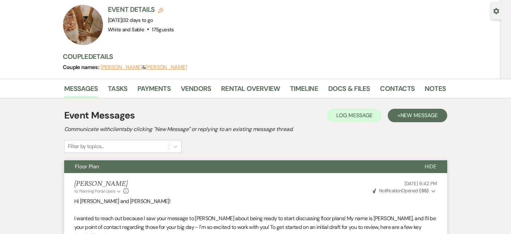
scroll to position [0, 0]
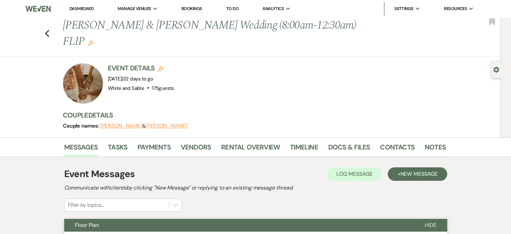
click at [349, 140] on li "Docs & Files" at bounding box center [354, 148] width 52 height 16
click at [349, 142] on link "Docs & Files" at bounding box center [349, 149] width 42 height 15
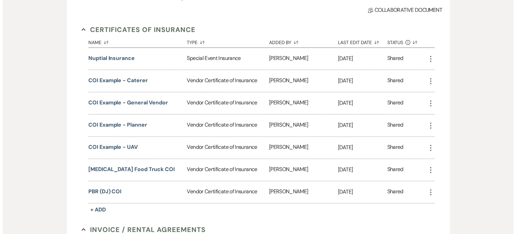
scroll to position [264, 0]
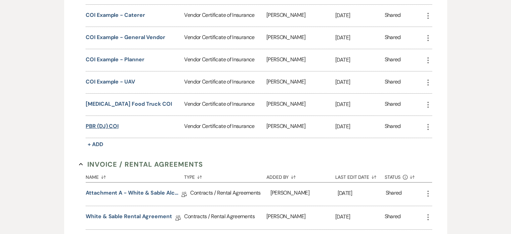
click at [106, 122] on button "PBR (DJ) COI" at bounding box center [102, 126] width 33 height 8
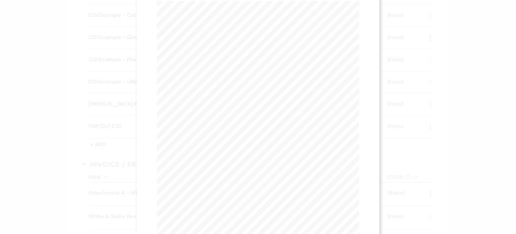
scroll to position [0, 0]
click at [229, 25] on use "button" at bounding box center [230, 24] width 2 height 3
click at [228, 23] on icon "Next" at bounding box center [229, 24] width 3 height 3
click at [175, 24] on icon "Previous" at bounding box center [176, 24] width 3 height 3
click at [223, 26] on button "Next Next" at bounding box center [223, 24] width 17 height 5
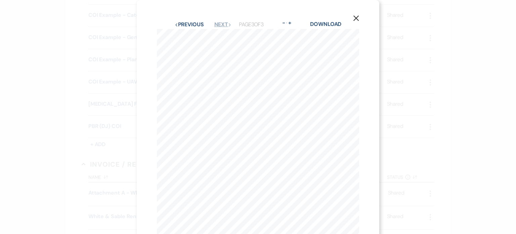
click at [223, 26] on button "Next Next" at bounding box center [223, 24] width 17 height 5
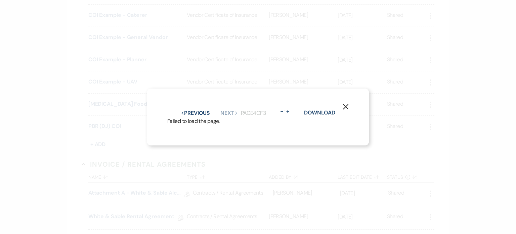
drag, startPoint x: 39, startPoint y: 113, endPoint x: 47, endPoint y: 114, distance: 7.9
click at [39, 113] on div "X Previous Previous Next Next Page 4 of 3 - Zoom + Download Failed to load the …" at bounding box center [258, 117] width 516 height 234
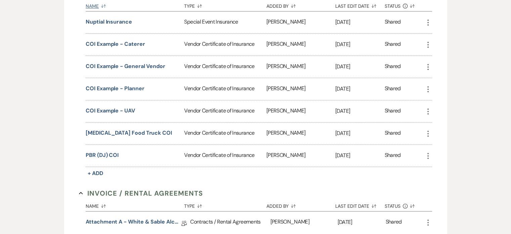
scroll to position [235, 0]
click at [430, 151] on icon "More" at bounding box center [428, 155] width 8 height 8
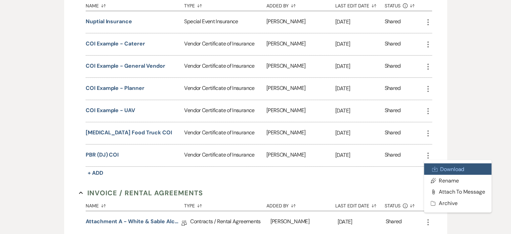
click at [440, 163] on link "Download Download" at bounding box center [458, 168] width 68 height 11
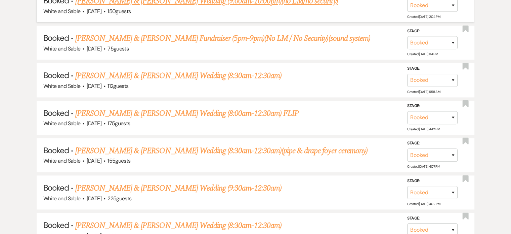
scroll to position [672, 0]
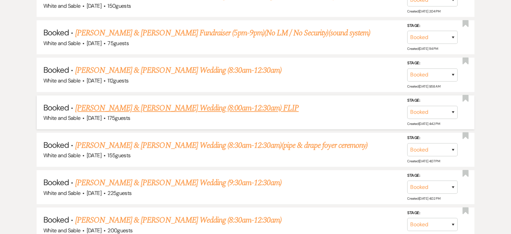
click at [143, 114] on div "White and Sable · [DATE] · 175 guests" at bounding box center [255, 118] width 425 height 9
click at [143, 102] on link "[PERSON_NAME] & [PERSON_NAME] Wedding (8:00am-12:30am) FLIP" at bounding box center [187, 108] width 224 height 12
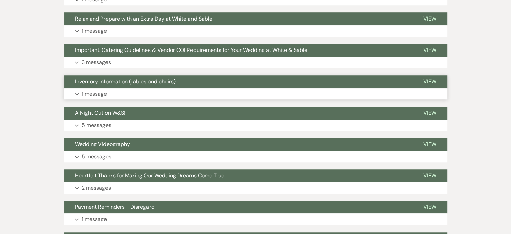
scroll to position [442, 0]
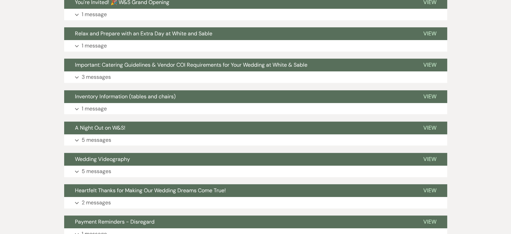
click at [94, 67] on div "Event Messages Log Log Message + New Message Communicate with clients by clicki…" at bounding box center [255, 45] width 383 height 647
click at [94, 73] on p "3 messages" at bounding box center [96, 77] width 29 height 9
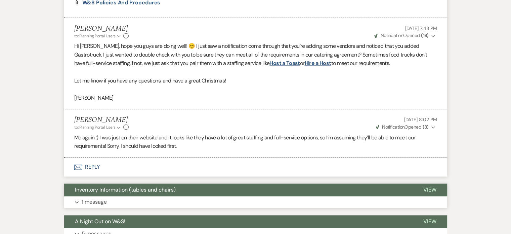
scroll to position [1014, 0]
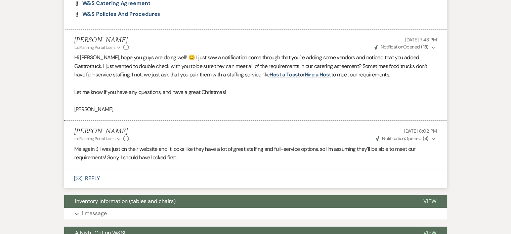
click at [85, 169] on button "Envelope Reply" at bounding box center [255, 178] width 383 height 19
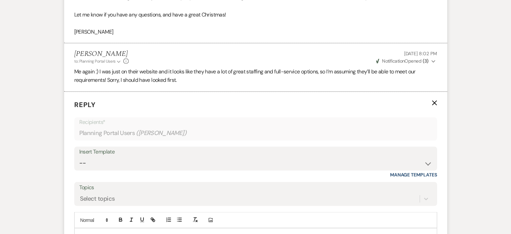
scroll to position [1148, 0]
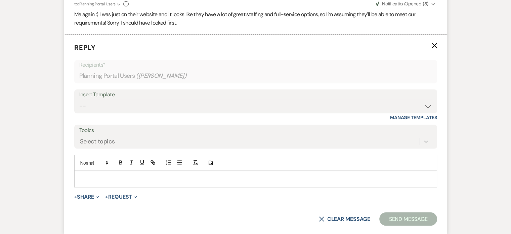
click at [116, 175] on p at bounding box center [256, 178] width 352 height 7
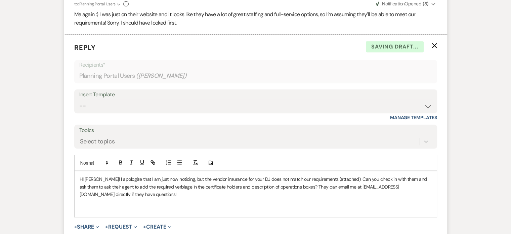
scroll to position [1115, 0]
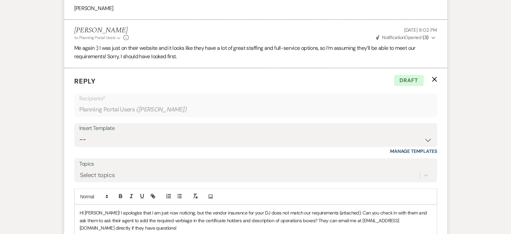
click at [117, 210] on p "HI [PERSON_NAME]! I apologize that I am just now noticing, but the vendor insur…" at bounding box center [256, 219] width 352 height 23
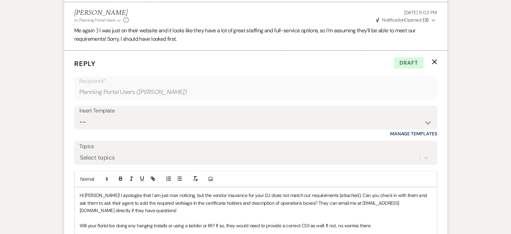
scroll to position [1166, 0]
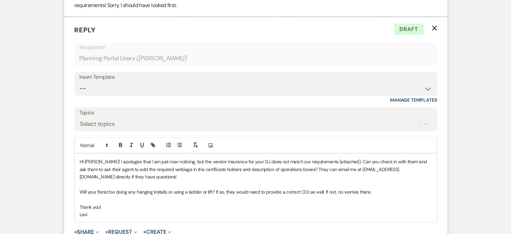
click at [90, 229] on button "+ Share Expand" at bounding box center [86, 231] width 25 height 5
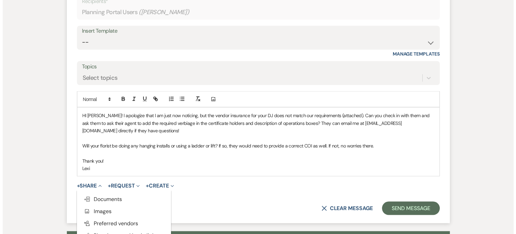
scroll to position [1300, 0]
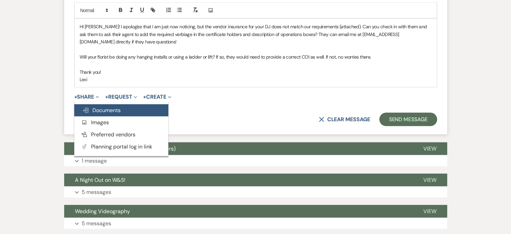
click at [116, 104] on button "Doc Upload Documents" at bounding box center [121, 110] width 94 height 12
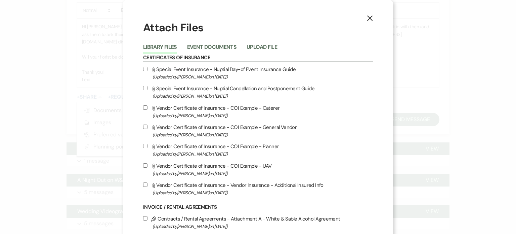
click at [145, 128] on input "Attach File Vendor Certificate of Insurance - COI Example - General Vendor (Upl…" at bounding box center [145, 126] width 4 height 4
checkbox input "true"
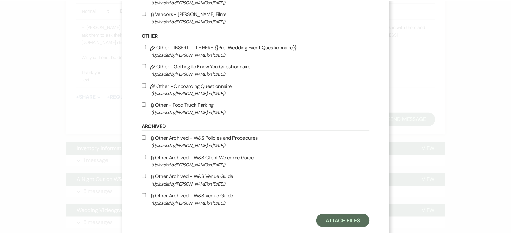
scroll to position [807, 0]
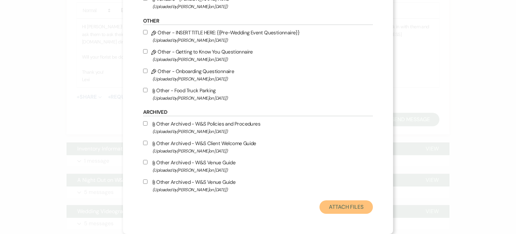
click at [351, 211] on button "Attach Files" at bounding box center [346, 206] width 53 height 13
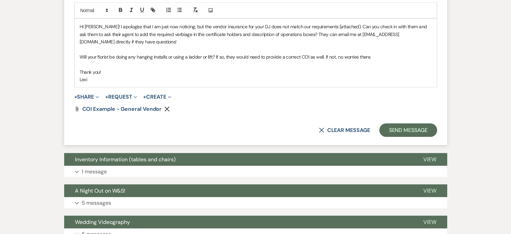
click at [186, 68] on p "Thank you!" at bounding box center [256, 71] width 352 height 7
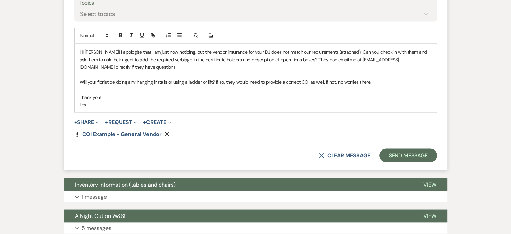
scroll to position [1233, 0]
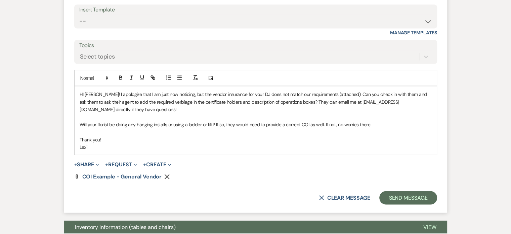
click at [150, 90] on p "HI [PERSON_NAME]! I apologize that I am just now noticing, but the vendor insur…" at bounding box center [256, 101] width 352 height 23
click at [295, 90] on p "HI [PERSON_NAME]! I apologize that I am just now noticing, but the vendor insur…" at bounding box center [256, 101] width 352 height 23
click at [297, 90] on p "HI [PERSON_NAME]! I apologize that I am just now noticing, but the vendor insur…" at bounding box center [256, 101] width 352 height 23
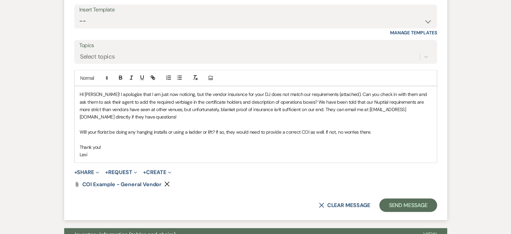
click at [292, 95] on p "HI [PERSON_NAME]! I apologize that I am just now noticing, but the vendor insur…" at bounding box center [256, 105] width 352 height 30
click at [187, 143] on p "Thank you!" at bounding box center [256, 146] width 352 height 7
click at [355, 90] on p "HI [PERSON_NAME]! I apologize that I am just now noticing, but the vendor insur…" at bounding box center [256, 105] width 352 height 30
click at [352, 92] on p "HI [PERSON_NAME]! I apologize that I am just now noticing, but the vendor insur…" at bounding box center [256, 105] width 352 height 30
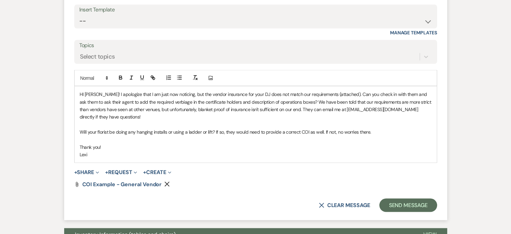
click at [132, 120] on p at bounding box center [256, 123] width 352 height 7
click at [398, 198] on button "Send Message" at bounding box center [408, 204] width 57 height 13
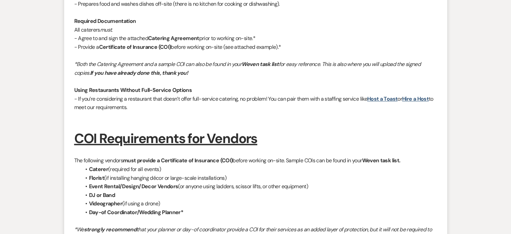
scroll to position [592, 0]
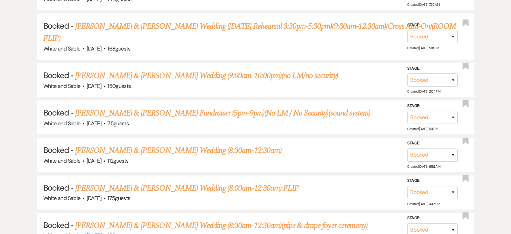
scroll to position [672, 0]
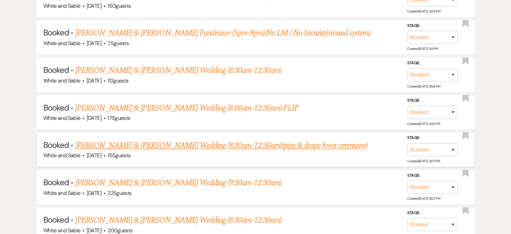
click at [99, 139] on link "[PERSON_NAME] & [PERSON_NAME] Wedding (8:30am-12:30am)(pipe & drape foyer cerem…" at bounding box center [221, 145] width 293 height 12
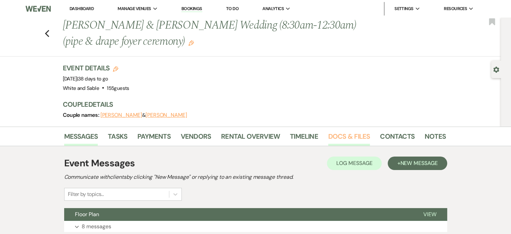
click at [365, 140] on link "Docs & Files" at bounding box center [349, 138] width 42 height 15
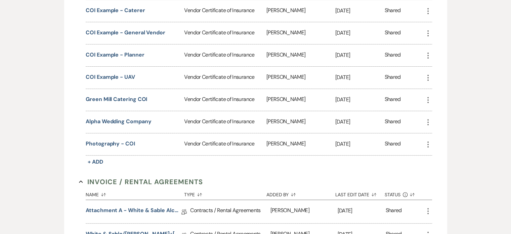
scroll to position [34, 0]
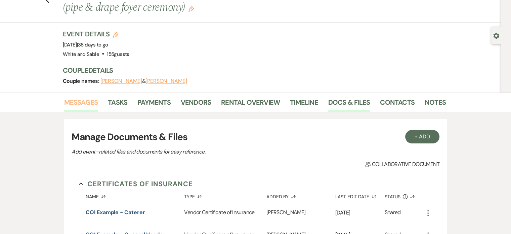
click at [83, 101] on link "Messages" at bounding box center [81, 104] width 34 height 15
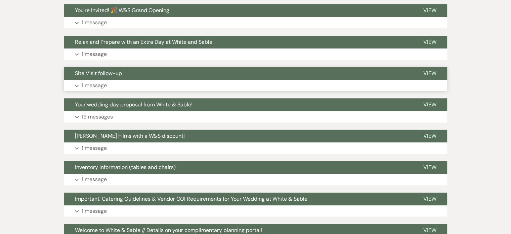
scroll to position [505, 0]
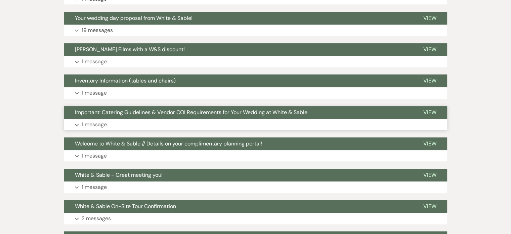
click at [88, 122] on p "1 message" at bounding box center [94, 124] width 25 height 9
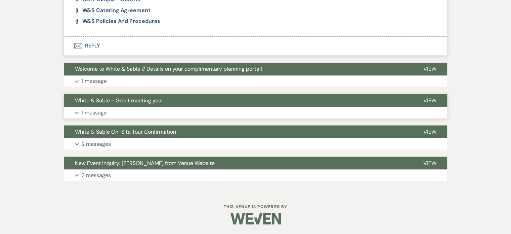
scroll to position [1183, 0]
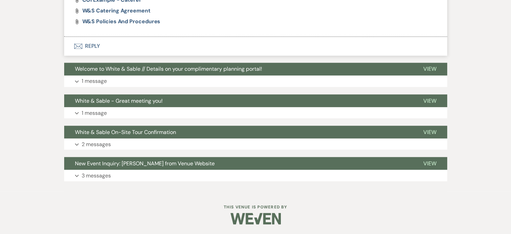
click at [90, 49] on button "Envelope Reply" at bounding box center [255, 46] width 383 height 19
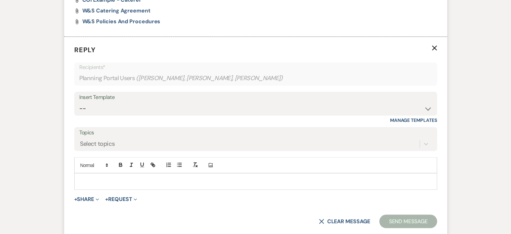
click at [114, 177] on p at bounding box center [256, 180] width 352 height 7
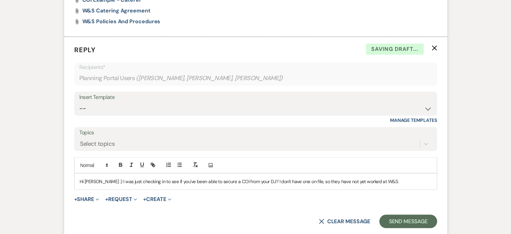
click at [257, 179] on p "Hi [PERSON_NAME] :) I was just checking in to see if you've been able to secure…" at bounding box center [256, 180] width 352 height 7
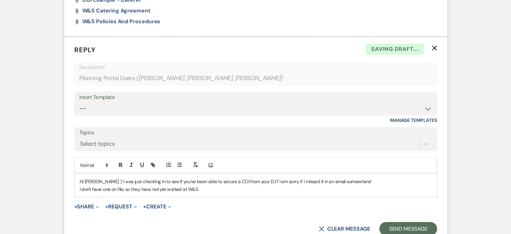
click at [213, 187] on p "I don't have one on file, so they have not yet worked at W&S." at bounding box center [256, 188] width 352 height 7
click at [375, 177] on p "Hi [PERSON_NAME] :) I was just checking in to see if you've been able to secure…" at bounding box center [256, 180] width 352 height 7
click at [153, 188] on p "Hi [PERSON_NAME] :) I was just checking in to see if you've been able to secure…" at bounding box center [256, 184] width 352 height 15
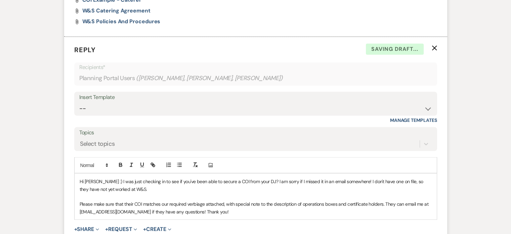
click at [152, 192] on p at bounding box center [256, 195] width 352 height 7
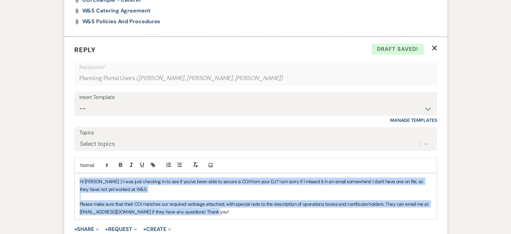
drag, startPoint x: 229, startPoint y: 211, endPoint x: 74, endPoint y: 173, distance: 159.9
click at [74, 173] on div "Hi [PERSON_NAME] :) I was just checking in to see if you've been able to secure…" at bounding box center [255, 196] width 363 height 46
copy div "Hi [PERSON_NAME] :) I was just checking in to see if you've been able to secure…"
click at [145, 198] on p at bounding box center [256, 195] width 352 height 7
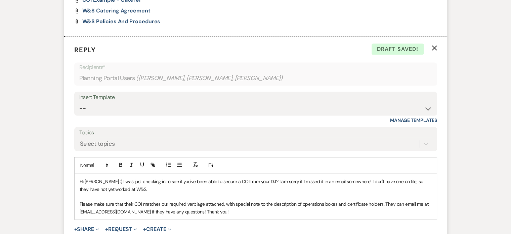
click at [234, 212] on p "Please make sure that their COI matches our required verbiage attached, with sp…" at bounding box center [256, 207] width 352 height 15
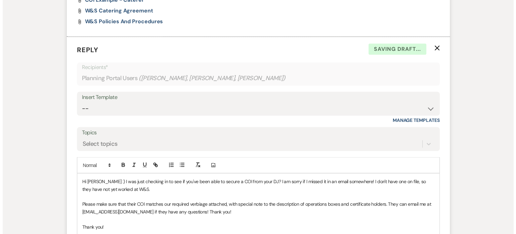
scroll to position [1217, 0]
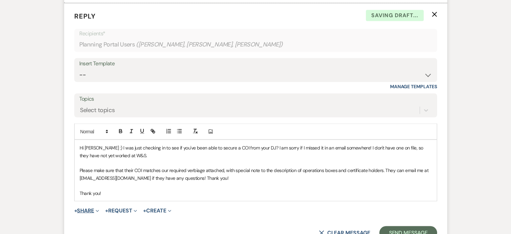
click at [95, 208] on span "Expand" at bounding box center [96, 209] width 5 height 7
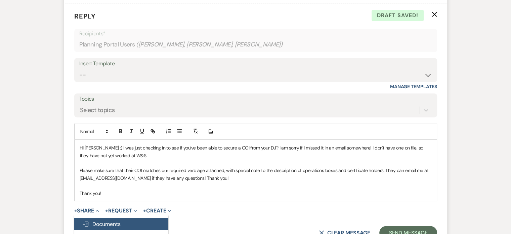
click at [97, 223] on span "Doc Upload Documents" at bounding box center [101, 223] width 38 height 7
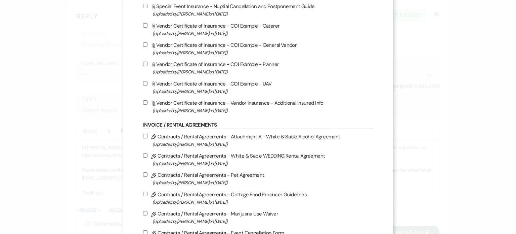
scroll to position [34, 0]
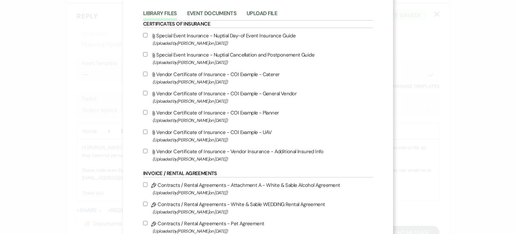
click at [144, 93] on input "Attach File Vendor Certificate of Insurance - COI Example - General Vendor (Upl…" at bounding box center [145, 93] width 4 height 4
checkbox input "true"
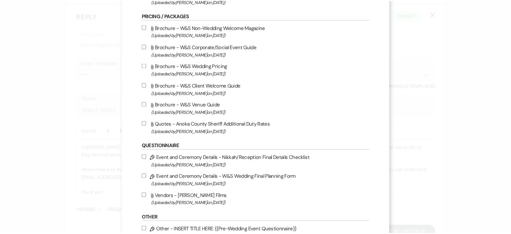
scroll to position [807, 0]
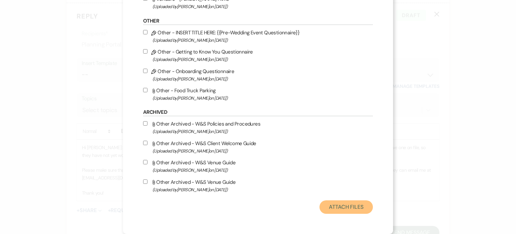
click at [348, 206] on button "Attach Files" at bounding box center [346, 206] width 53 height 13
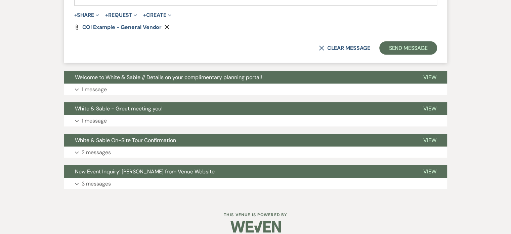
scroll to position [1244, 0]
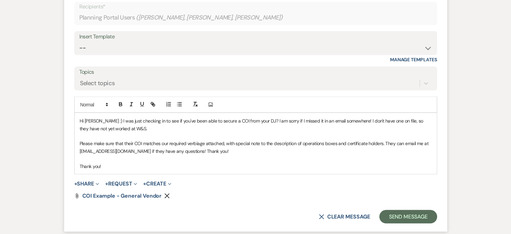
click at [121, 167] on p "Thank you!" at bounding box center [256, 165] width 352 height 7
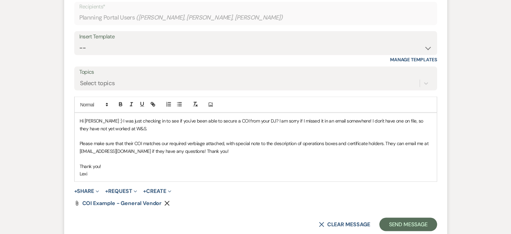
click at [177, 130] on p "Hi [PERSON_NAME] :) I was just checking in to see if you've been able to secure…" at bounding box center [256, 124] width 352 height 15
click at [189, 154] on p at bounding box center [256, 157] width 352 height 7
click at [408, 219] on button "Send Message" at bounding box center [408, 223] width 57 height 13
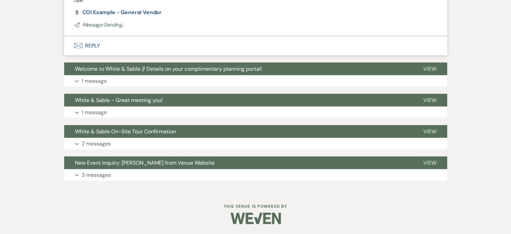
scroll to position [1299, 0]
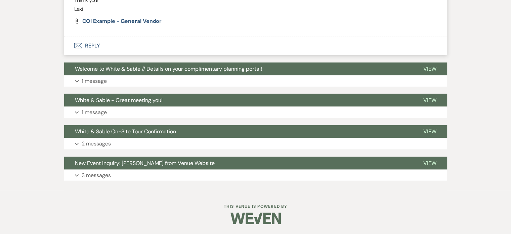
click at [94, 48] on button "Envelope Reply" at bounding box center [255, 45] width 383 height 19
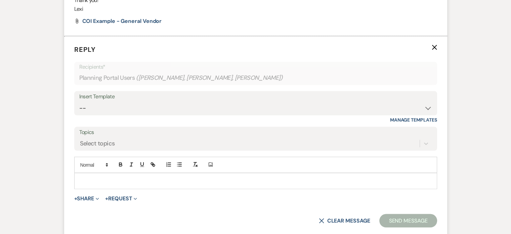
click at [105, 188] on form "Reply X Recipients* Planning Portal Users ( [PERSON_NAME], [PERSON_NAME], [PERS…" at bounding box center [255, 135] width 383 height 199
click at [103, 180] on p at bounding box center [256, 180] width 352 height 7
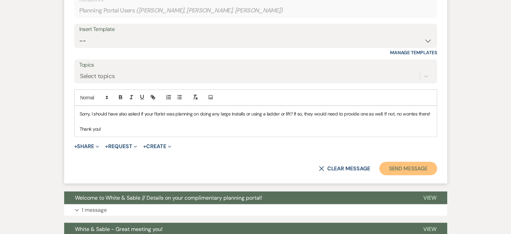
click at [397, 169] on button "Send Message" at bounding box center [408, 168] width 57 height 13
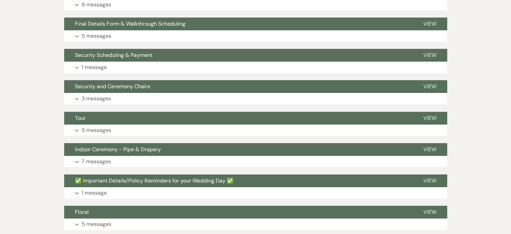
scroll to position [0, 0]
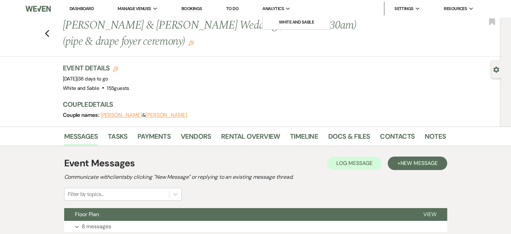
click at [278, 8] on span "Analytics" at bounding box center [274, 8] width 22 height 7
click at [151, 9] on span "Manage Venues" at bounding box center [134, 8] width 33 height 7
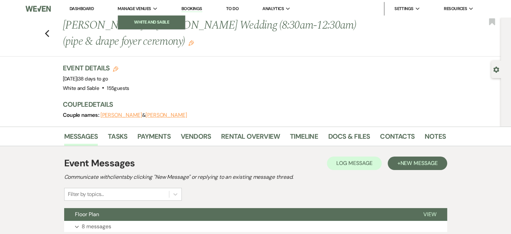
click at [141, 20] on li "White and Sable" at bounding box center [151, 22] width 61 height 7
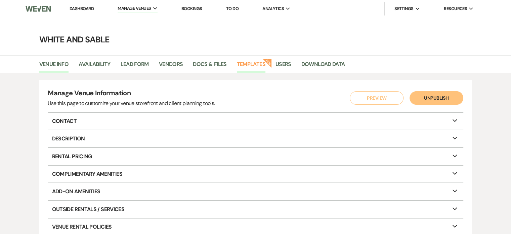
click at [250, 65] on link "Templates" at bounding box center [251, 66] width 29 height 13
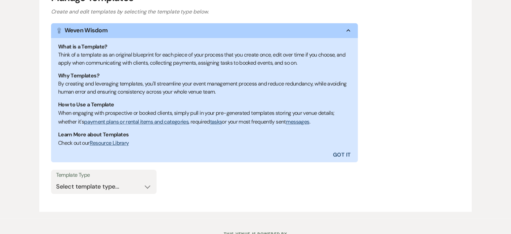
scroll to position [128, 0]
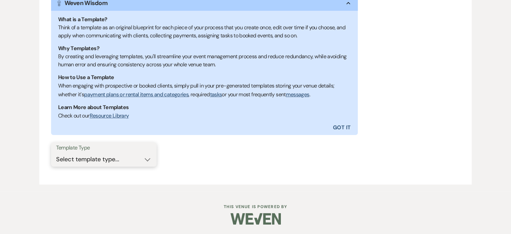
click at [109, 153] on select "Select template type... Task List Message Templates Payment Plan Inventory Item…" at bounding box center [103, 159] width 95 height 13
select select "Message Templates"
click at [56, 153] on select "Select template type... Task List Message Templates Payment Plan Inventory Item…" at bounding box center [103, 159] width 95 height 13
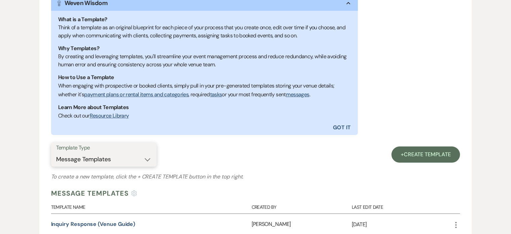
scroll to position [262, 0]
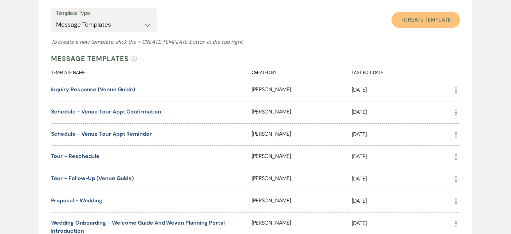
click at [419, 18] on span "Create Template" at bounding box center [427, 19] width 47 height 7
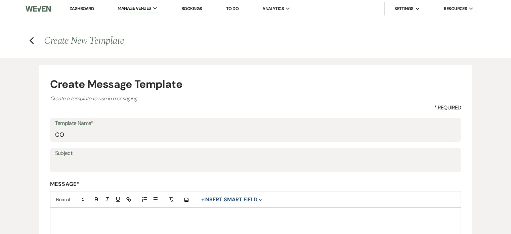
type input "C"
type input "Incorrect COI: Need corrections"
click at [92, 157] on label "Subject" at bounding box center [255, 153] width 401 height 10
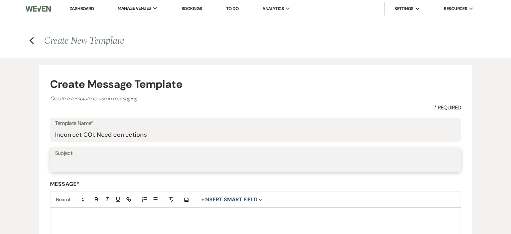
click at [92, 158] on input "Subject" at bounding box center [255, 164] width 401 height 13
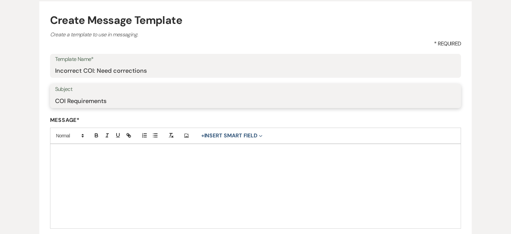
scroll to position [67, 0]
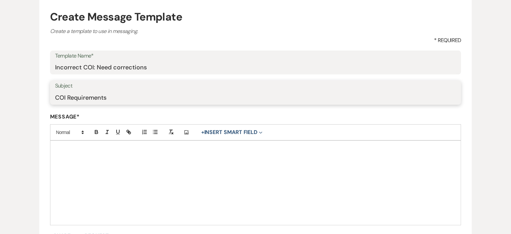
type input "COI Requirements"
click at [103, 166] on div at bounding box center [255, 183] width 411 height 84
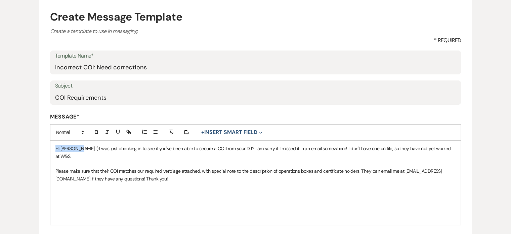
drag, startPoint x: 76, startPoint y: 146, endPoint x: 129, endPoint y: 137, distance: 53.2
click at [38, 151] on div "Create Message Template Create a template to use in messaging. * Required Templ…" at bounding box center [256, 147] width 484 height 313
click at [228, 131] on button "+ Insert Smart Field Expand" at bounding box center [232, 132] width 66 height 8
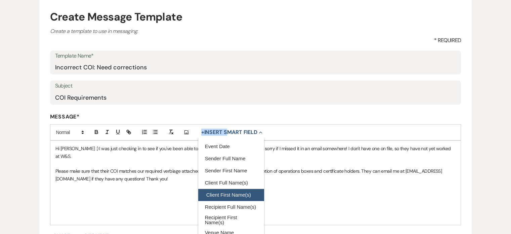
click at [229, 191] on button "Client First Name(s)" at bounding box center [231, 195] width 66 height 12
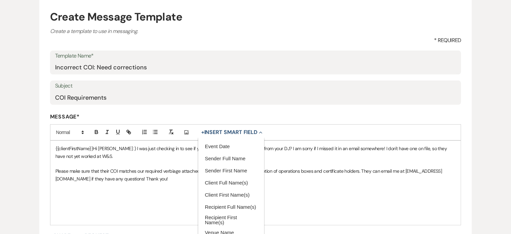
click at [113, 157] on p "{{clientFirstName}}Hi Nicole :) I was just checking in to see if you've been ab…" at bounding box center [255, 152] width 401 height 15
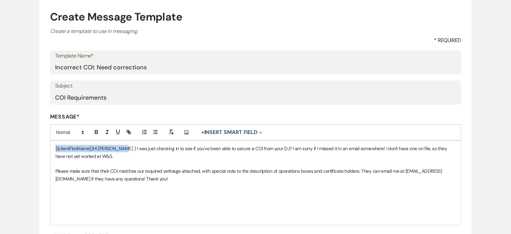
drag, startPoint x: 117, startPoint y: 147, endPoint x: 38, endPoint y: 150, distance: 79.1
click at [38, 150] on div "Create Message Template Create a template to use in messaging. * Required Templ…" at bounding box center [256, 147] width 484 height 313
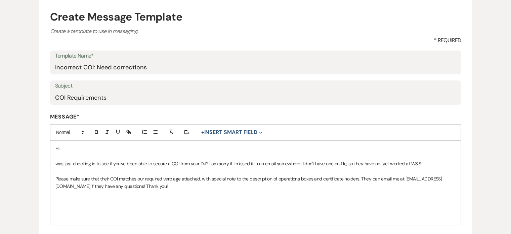
click at [95, 150] on p "Hi" at bounding box center [255, 148] width 401 height 7
click at [233, 135] on button "+ Insert Smart Field Expand" at bounding box center [232, 132] width 66 height 8
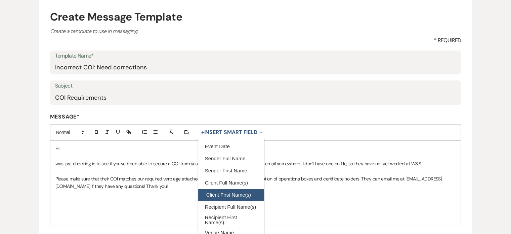
click at [224, 193] on button "Client First Name(s)" at bounding box center [231, 195] width 66 height 12
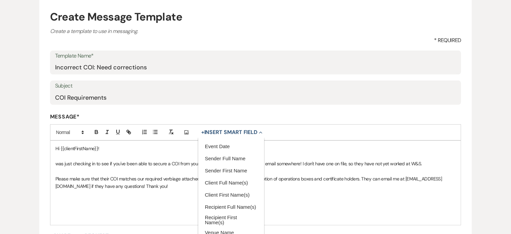
drag, startPoint x: 104, startPoint y: 171, endPoint x: 70, endPoint y: 168, distance: 34.2
click at [102, 171] on p at bounding box center [255, 170] width 401 height 7
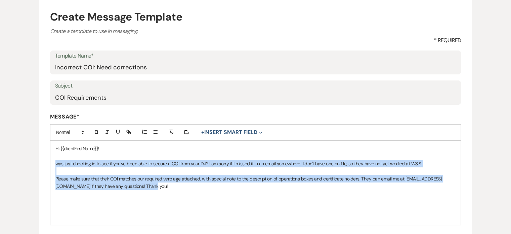
drag, startPoint x: 53, startPoint y: 161, endPoint x: 203, endPoint y: 199, distance: 154.6
click at [203, 199] on div "Hi {{clientFirstName}}! was just checking in to see if you've been able to secu…" at bounding box center [255, 183] width 411 height 84
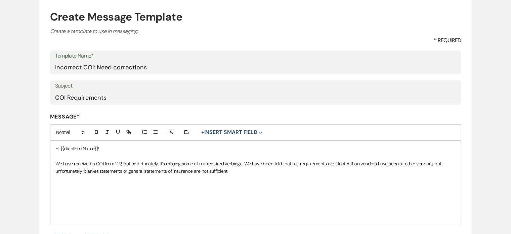
click at [246, 162] on p "We have received a COI from ???, but unfortunately, it's missing some of our re…" at bounding box center [255, 167] width 401 height 15
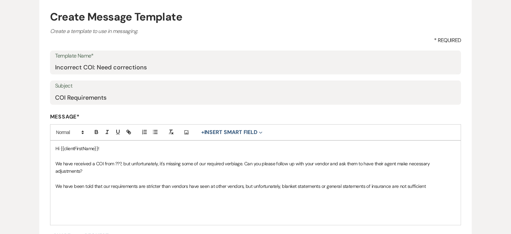
click at [424, 191] on div "Hi {{clientFirstName}}! We have received a COI from ???, but unfortunately, it'…" at bounding box center [255, 183] width 411 height 84
click at [315, 199] on div "Hi {{clientFirstName}}! We have received a COI from ???, but unfortunately, it'…" at bounding box center [255, 183] width 411 height 84
click at [312, 198] on div "Hi {{clientFirstName}}! We have received a COI from ???, but unfortunately, it'…" at bounding box center [255, 183] width 411 height 84
copy div "Hi {{clientFirstName}}! We have received a COI from ???, but unfortunately, it'…"
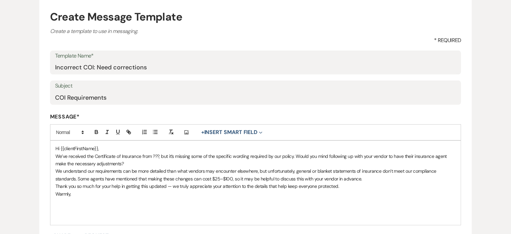
click at [113, 149] on p "Hi {{clientFirstName}}," at bounding box center [255, 148] width 401 height 7
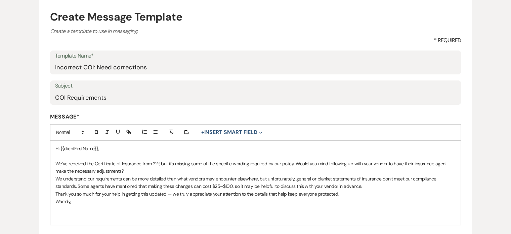
click at [163, 169] on p "We’ve received the Certificate of Insurance from ???, but it’s missing some of …" at bounding box center [255, 167] width 401 height 15
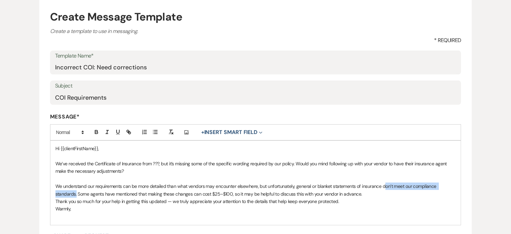
drag, startPoint x: 76, startPoint y: 194, endPoint x: 383, endPoint y: 186, distance: 307.1
click at [383, 186] on p "We understand our requirements can be more detailed than what vendors may encou…" at bounding box center [255, 189] width 401 height 15
click at [163, 195] on p "We understand our requirements can be more detailed than what vendors may encou…" at bounding box center [255, 189] width 401 height 15
click at [336, 192] on p "We understand our requirements can be more detailed than what vendors may encou…" at bounding box center [255, 189] width 401 height 15
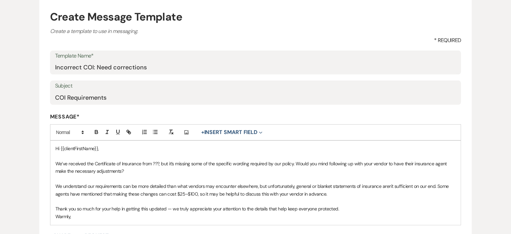
click at [170, 206] on p "Thank you so much for your help in getting this updated — we truly appreciate y…" at bounding box center [255, 208] width 401 height 7
click at [194, 208] on p "Thank you so much for your help in getting this updated we truly appreciate you…" at bounding box center [255, 208] width 401 height 7
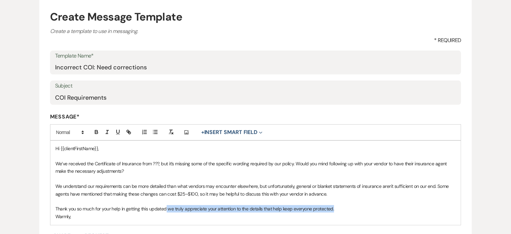
drag, startPoint x: 342, startPoint y: 211, endPoint x: 166, endPoint y: 208, distance: 175.2
click at [166, 208] on p "Thank you so much for your help in getting this updated we truly appreciate you…" at bounding box center [255, 208] width 401 height 7
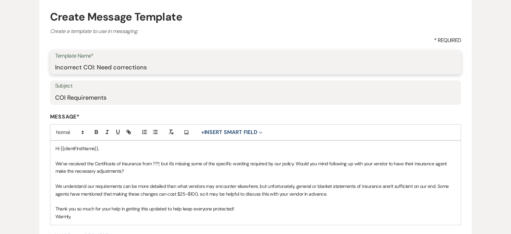
click at [106, 62] on input "Incorrect COI: Need corrections" at bounding box center [255, 67] width 401 height 13
drag, startPoint x: 165, startPoint y: 65, endPoint x: 43, endPoint y: 68, distance: 122.4
click at [43, 68] on form "Create Message Template Create a template to use in messaging. * Required Templ…" at bounding box center [255, 151] width 433 height 306
click at [133, 61] on input "Incorrect COI: Need corrections" at bounding box center [255, 67] width 401 height 13
drag, startPoint x: 151, startPoint y: 66, endPoint x: 100, endPoint y: 69, distance: 51.6
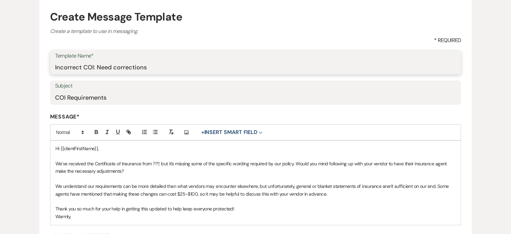
click at [100, 69] on input "Incorrect COI: Need corrections" at bounding box center [255, 67] width 401 height 13
type input "Incorrect COI: Adjustments Needed"
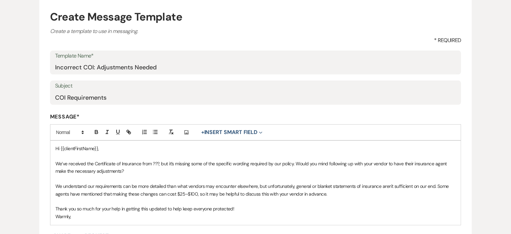
click at [191, 170] on p "We’ve received the Certificate of Insurance from ???, but it’s missing some of …" at bounding box center [255, 167] width 401 height 15
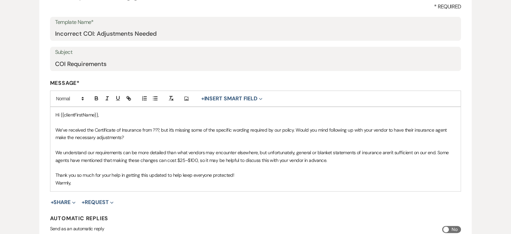
scroll to position [134, 0]
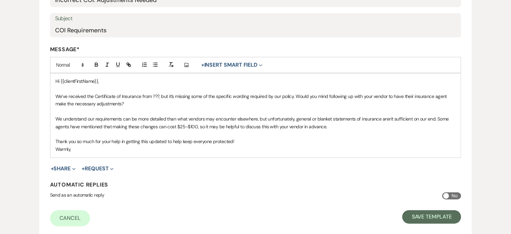
click at [112, 152] on div "Hi {{clientFirstName}}, We’ve received the Certificate of Insurance from ???, b…" at bounding box center [255, 115] width 411 height 84
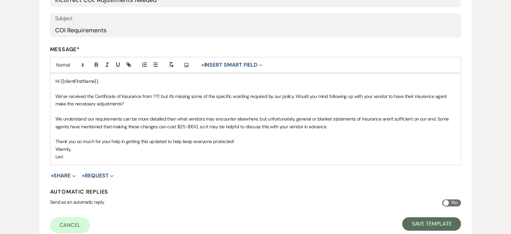
click at [347, 120] on p "We understand our requirements can be more detailed than what vendors may encou…" at bounding box center [255, 122] width 401 height 15
click at [347, 127] on p "We understand our requirements can be more detailed than what vendors may encou…" at bounding box center [255, 122] width 401 height 15
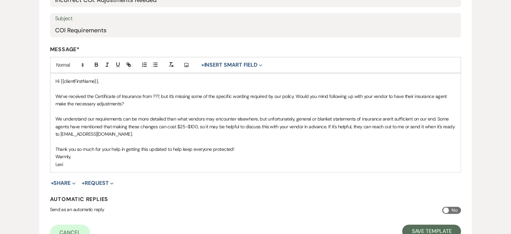
click at [347, 127] on p "We understand our requirements can be more detailed than what vendors may encou…" at bounding box center [255, 126] width 401 height 23
click at [420, 134] on p "We understand our requirements can be more detailed than what vendors may encou…" at bounding box center [255, 126] width 401 height 23
click at [446, 127] on p "We understand our requirements can be more detailed than what vendors may encou…" at bounding box center [255, 126] width 401 height 23
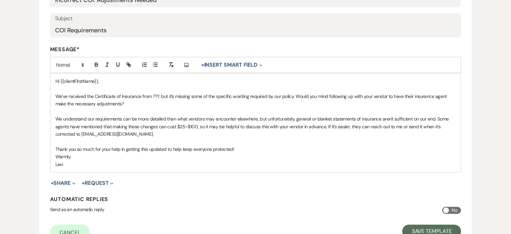
click at [183, 133] on p "We understand our requirements can be more detailed than what vendors may encou…" at bounding box center [255, 126] width 401 height 23
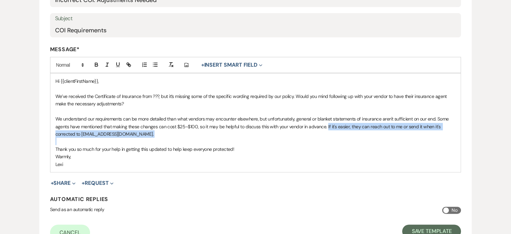
drag, startPoint x: 316, startPoint y: 133, endPoint x: 328, endPoint y: 125, distance: 14.5
click at [328, 125] on p "We understand our requirements can be more detailed than what vendors may encou…" at bounding box center [255, 126] width 401 height 23
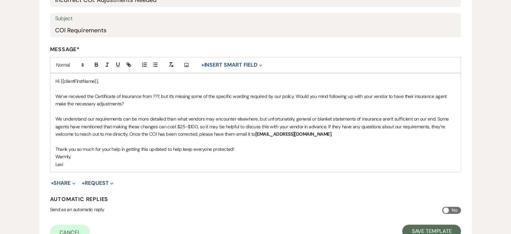
click at [340, 134] on p "We understand our requirements can be more detailed than what vendors may encou…" at bounding box center [255, 126] width 401 height 23
click at [134, 135] on p "We understand our requirements can be more detailed than what vendors may encou…" at bounding box center [255, 126] width 401 height 23
click at [204, 134] on p "We understand our requirements can be more detailed than what vendors may encou…" at bounding box center [255, 126] width 401 height 23
click at [214, 132] on p "We understand our requirements can be more detailed than what vendors may encou…" at bounding box center [255, 126] width 401 height 23
drag, startPoint x: 177, startPoint y: 133, endPoint x: 135, endPoint y: 137, distance: 42.2
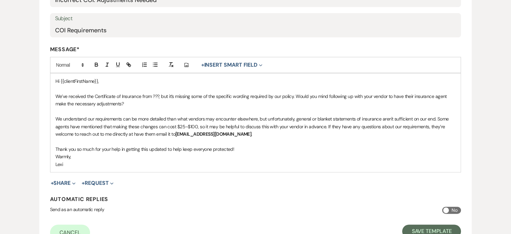
click at [135, 137] on p "We understand our requirements can be more detailed than what vendors may encou…" at bounding box center [255, 126] width 401 height 23
click at [199, 131] on p "We understand our requirements can be more detailed than what vendors may encou…" at bounding box center [255, 126] width 401 height 23
click at [242, 134] on p "We understand our requirements can be more detailed than what vendors may encou…" at bounding box center [255, 126] width 401 height 23
click at [292, 157] on p "Warmly," at bounding box center [255, 156] width 401 height 7
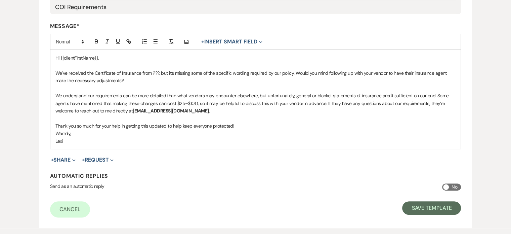
scroll to position [168, 0]
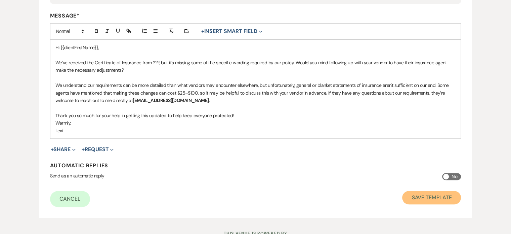
click at [419, 191] on button "Save Template" at bounding box center [431, 197] width 59 height 13
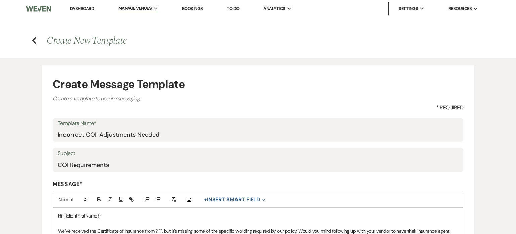
select select "Message Templates"
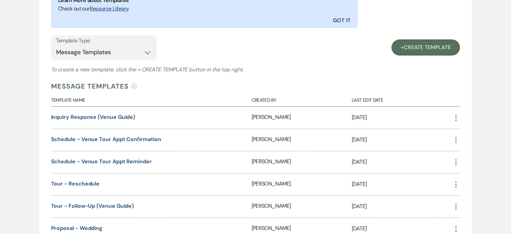
scroll to position [235, 0]
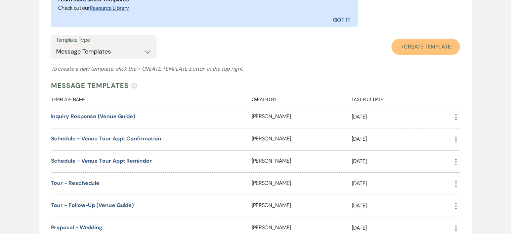
click at [426, 42] on link "+ Create Template" at bounding box center [426, 47] width 69 height 16
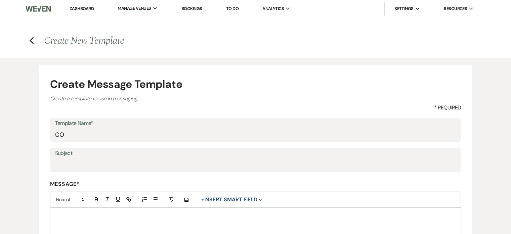
type input "C"
type input "Missing COIs"
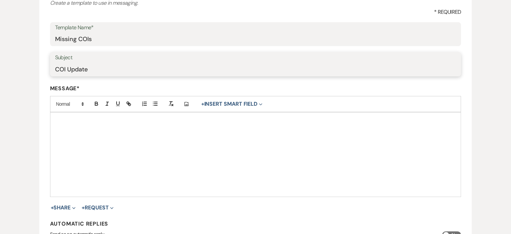
scroll to position [101, 0]
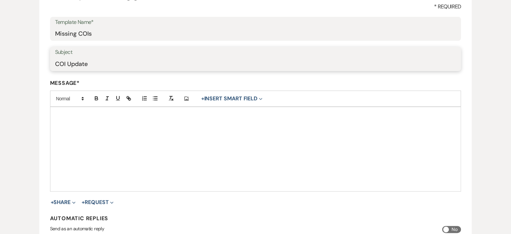
type input "COI Update"
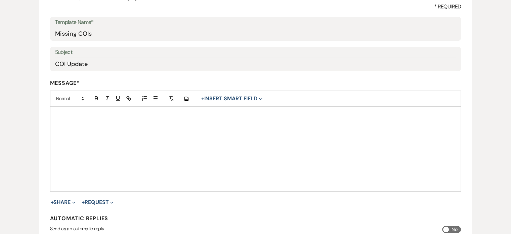
click at [144, 132] on div at bounding box center [255, 149] width 411 height 84
drag, startPoint x: 258, startPoint y: 95, endPoint x: 254, endPoint y: 98, distance: 4.3
click at [257, 95] on button "+ Insert Smart Field Expand" at bounding box center [232, 98] width 66 height 8
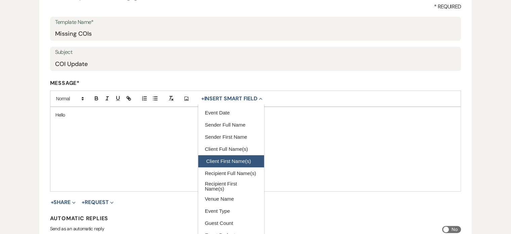
click at [225, 158] on button "Client First Name(s)" at bounding box center [231, 161] width 66 height 12
click at [144, 130] on div "Hello {{clientFirstName}}!" at bounding box center [255, 149] width 411 height 84
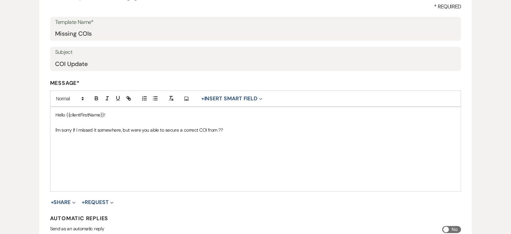
click at [155, 135] on div "Hello {{clientFirstName}}! I'm sorry if I missed it somewhere, but were you abl…" at bounding box center [255, 149] width 411 height 84
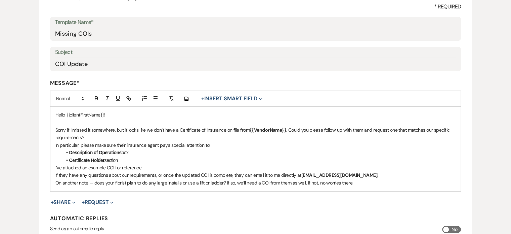
click at [57, 131] on p "Sorry if I missed it somewhere, but it looks like we don’t have a Certificate o…" at bounding box center [255, 133] width 401 height 15
click at [299, 135] on p "Sorry if I missed it somewhere, but it looks like we don’t have a Certificate o…" at bounding box center [255, 133] width 401 height 15
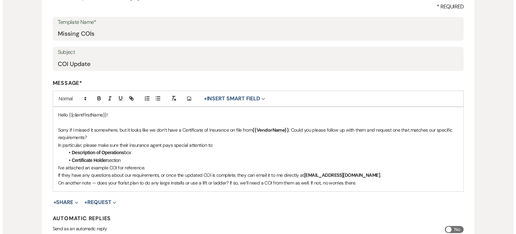
scroll to position [134, 0]
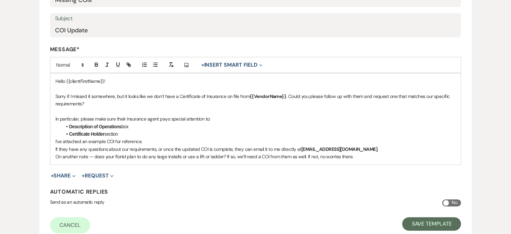
click at [143, 135] on li "Certificate Holder section" at bounding box center [259, 133] width 394 height 7
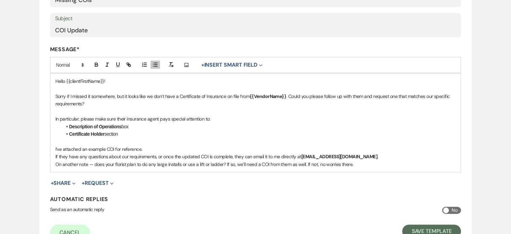
click at [146, 150] on p "I’ve attached an example COI for reference." at bounding box center [255, 148] width 401 height 7
click at [54, 157] on div "Hello {{clientFirstName}}! Sorry if I missed it somewhere, but it looks like we…" at bounding box center [255, 122] width 411 height 99
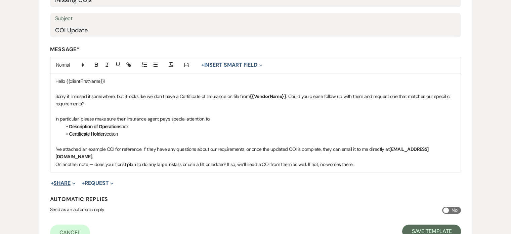
click at [54, 180] on span "+" at bounding box center [52, 182] width 3 height 5
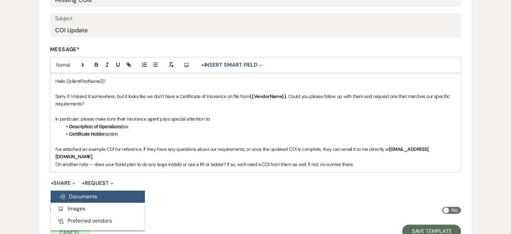
click at [65, 190] on button "Doc Upload Documents" at bounding box center [98, 196] width 94 height 12
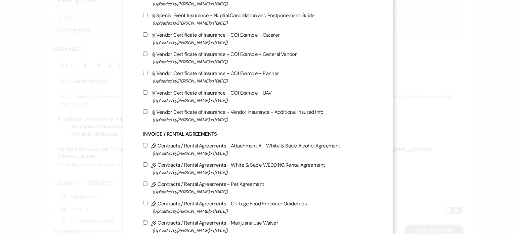
scroll to position [67, 0]
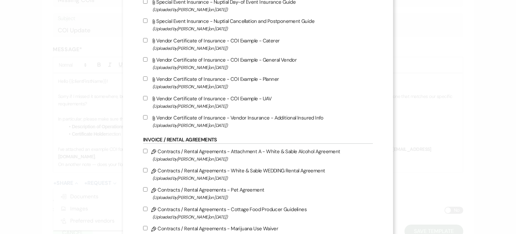
click at [145, 59] on input "Attach File Vendor Certificate of Insurance - COI Example - General Vendor (Upl…" at bounding box center [145, 59] width 4 height 4
checkbox input "true"
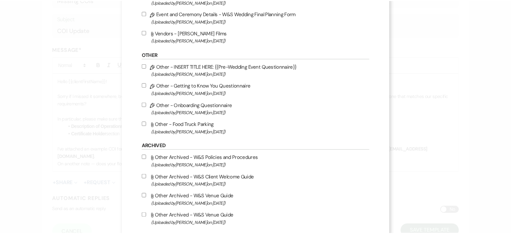
scroll to position [807, 0]
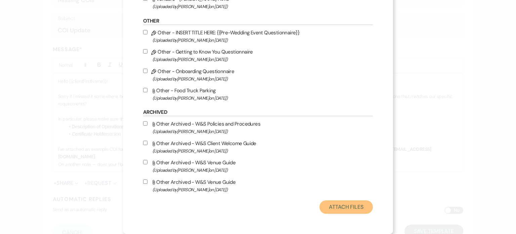
click at [351, 203] on button "Attach Files" at bounding box center [346, 206] width 53 height 13
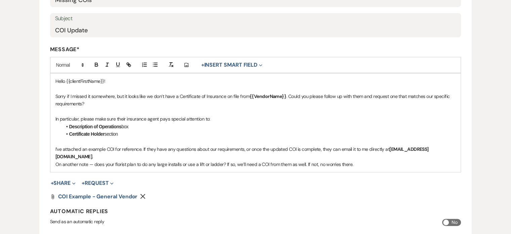
click at [74, 111] on p at bounding box center [255, 111] width 401 height 7
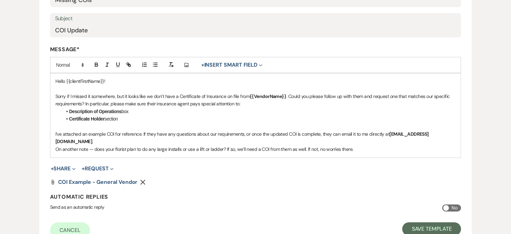
click at [72, 113] on strong "Description of Operations" at bounding box center [95, 111] width 52 height 5
click at [69, 111] on strong "Description of Operations" at bounding box center [95, 111] width 52 height 5
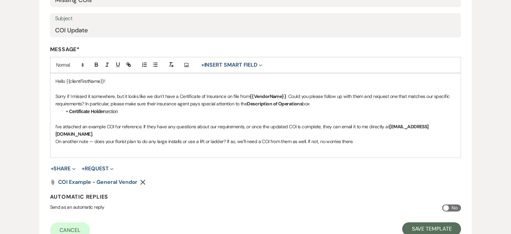
click at [70, 109] on strong "Certificate Holder" at bounding box center [86, 111] width 35 height 5
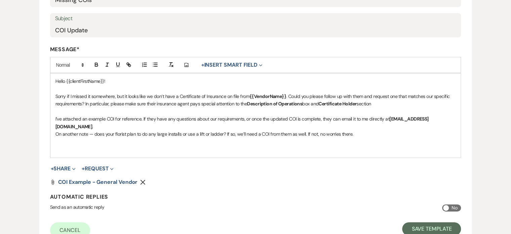
click at [386, 105] on p "Sorry if I missed it somewhere, but it looks like we don’t have a Certificate o…" at bounding box center [255, 99] width 401 height 15
click at [79, 142] on div "Hello {{clientFirstName}}! Sorry if I missed it somewhere, but it looks like we…" at bounding box center [255, 115] width 411 height 84
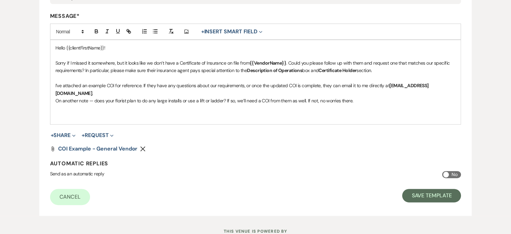
scroll to position [168, 0]
drag, startPoint x: 50, startPoint y: 91, endPoint x: 53, endPoint y: 91, distance: 3.8
click at [52, 91] on div "Hello {{clientFirstName}}! Sorry if I missed it somewhere, but it looks like we…" at bounding box center [255, 82] width 411 height 84
click at [54, 91] on div "Hello {{clientFirstName}}! Sorry if I missed it somewhere, but it looks like we…" at bounding box center [255, 82] width 411 height 84
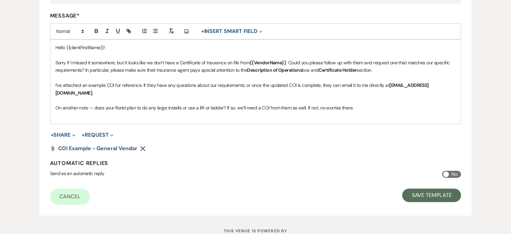
click at [295, 104] on p "On another note — does your florist plan to do any large installs or use a lift…" at bounding box center [255, 107] width 401 height 7
drag, startPoint x: 362, startPoint y: 103, endPoint x: 320, endPoint y: 101, distance: 41.4
click at [320, 104] on p "On another note — does your florist plan to do any large installs or use a lift…" at bounding box center [255, 107] width 401 height 7
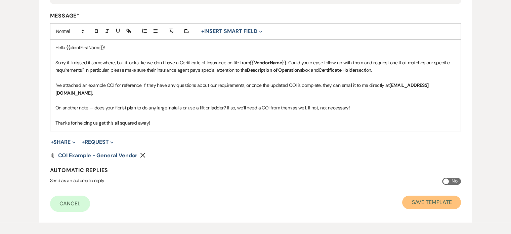
click at [431, 196] on button "Save Template" at bounding box center [431, 201] width 59 height 13
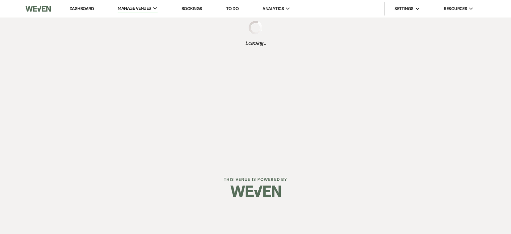
select select "Message Templates"
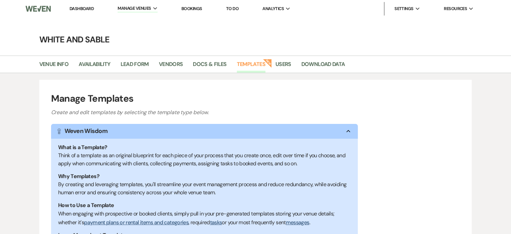
click at [255, 64] on link "Templates" at bounding box center [251, 66] width 29 height 13
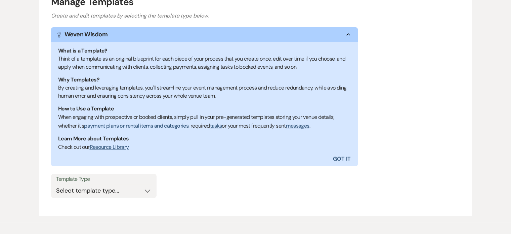
scroll to position [128, 0]
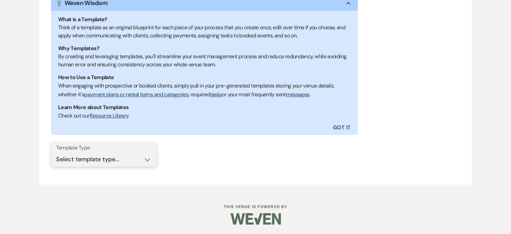
click at [100, 160] on select "Select template type... Task List Message Templates Payment Plan Inventory Item…" at bounding box center [103, 159] width 95 height 13
select select "Message Templates"
click at [56, 153] on select "Select template type... Task List Message Templates Payment Plan Inventory Item…" at bounding box center [103, 159] width 95 height 13
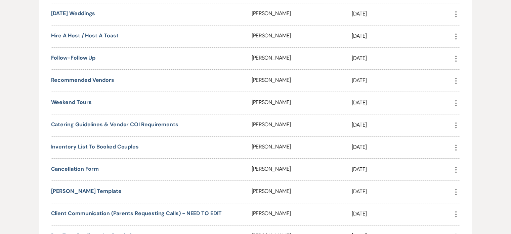
scroll to position [1761, 0]
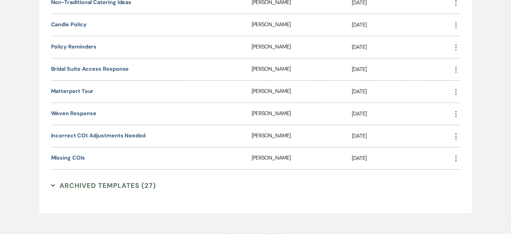
click at [456, 132] on icon "More" at bounding box center [456, 136] width 8 height 8
click at [466, 144] on link "Pencil Edit" at bounding box center [472, 149] width 40 height 11
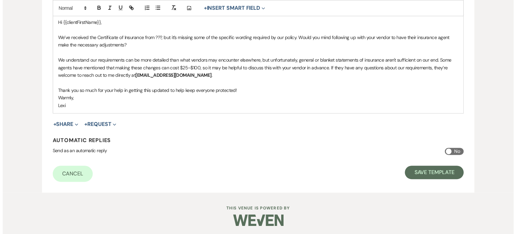
scroll to position [195, 0]
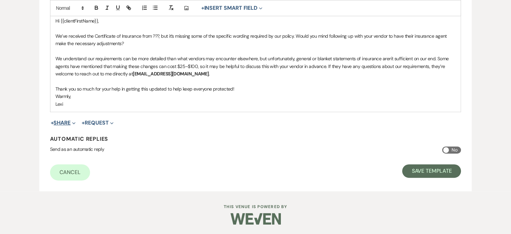
click at [67, 121] on button "+ Share Expand" at bounding box center [63, 122] width 25 height 5
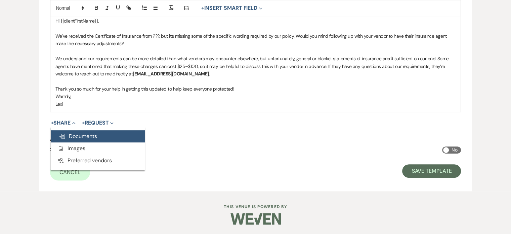
click at [68, 134] on span "Doc Upload Documents" at bounding box center [78, 135] width 38 height 7
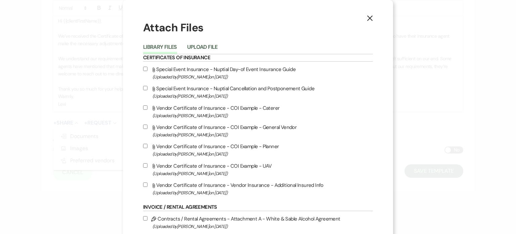
click at [144, 126] on input "Attach File Vendor Certificate of Insurance - COI Example - General Vendor (Upl…" at bounding box center [145, 126] width 4 height 4
checkbox input "true"
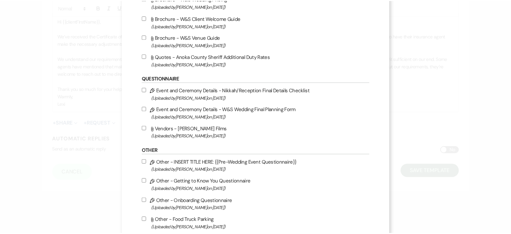
scroll to position [807, 0]
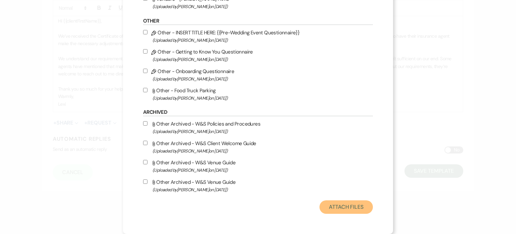
click at [349, 203] on button "Attach Files" at bounding box center [346, 206] width 53 height 13
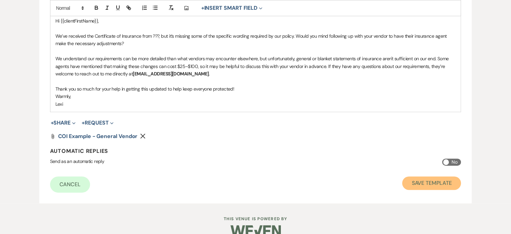
click at [430, 181] on button "Save Template" at bounding box center [431, 182] width 59 height 13
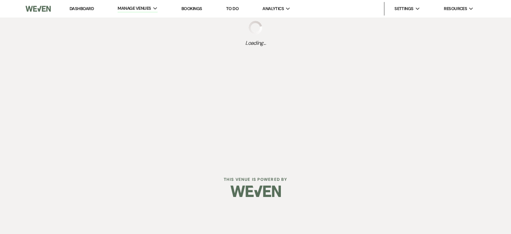
select select "Message Templates"
